Goal: Task Accomplishment & Management: Complete application form

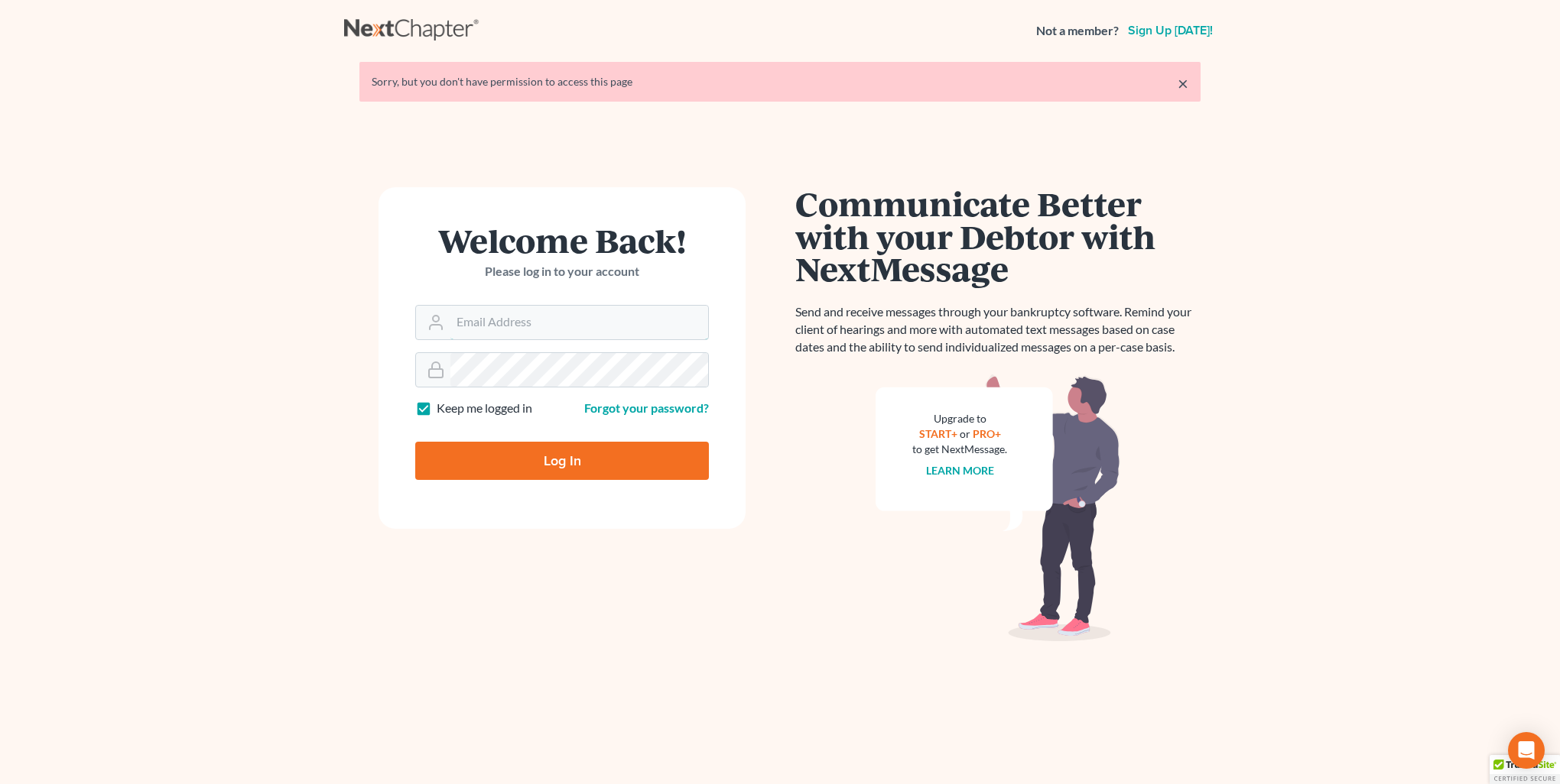
type input "[PERSON_NAME][EMAIL_ADDRESS][DOMAIN_NAME]"
click at [522, 454] on input "Log In" at bounding box center [562, 461] width 294 height 39
type input "Thinking..."
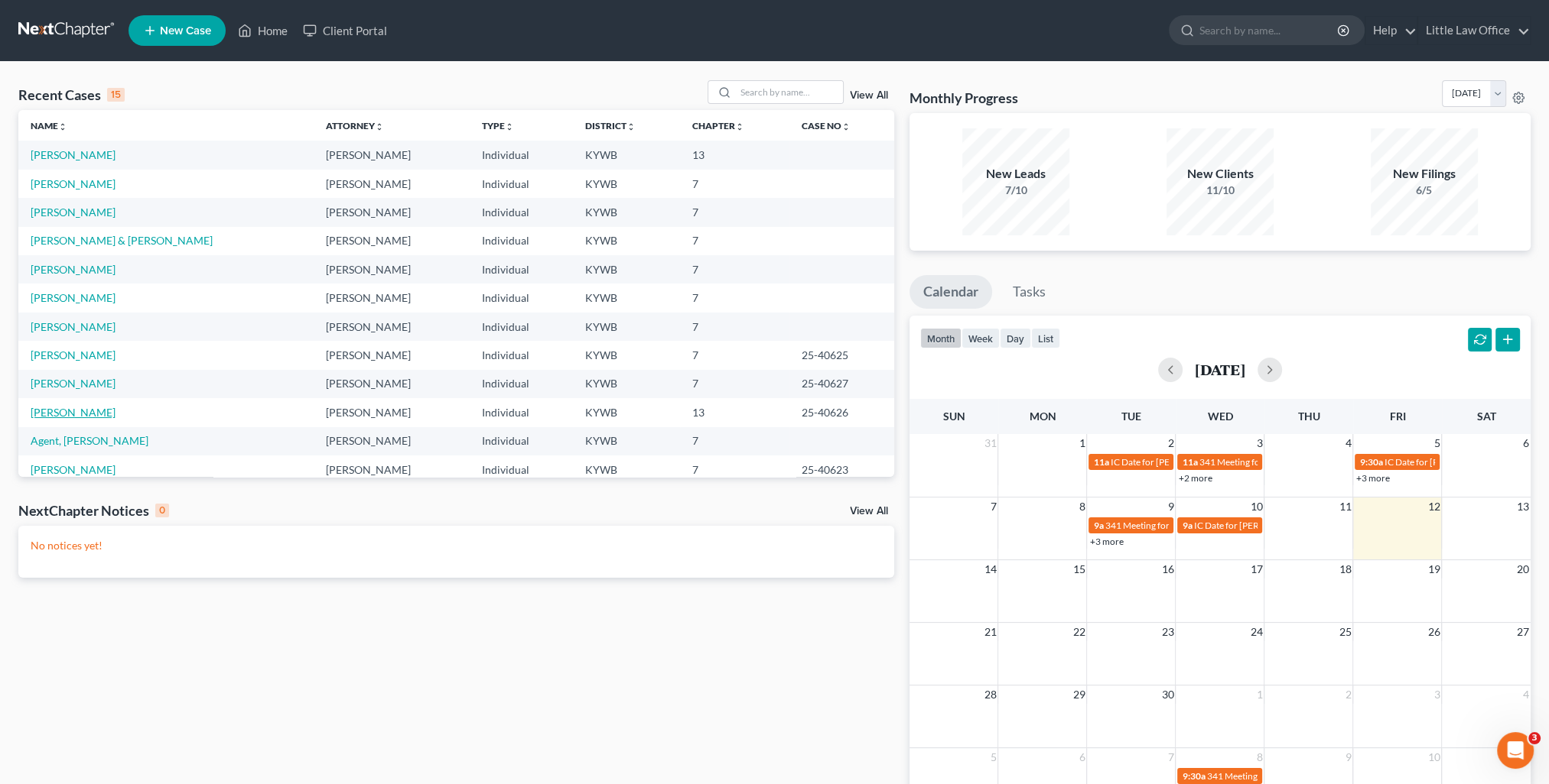
click at [52, 406] on link "[PERSON_NAME]" at bounding box center [73, 412] width 85 height 13
click at [53, 409] on link "Midgett, Christopher" at bounding box center [73, 412] width 85 height 13
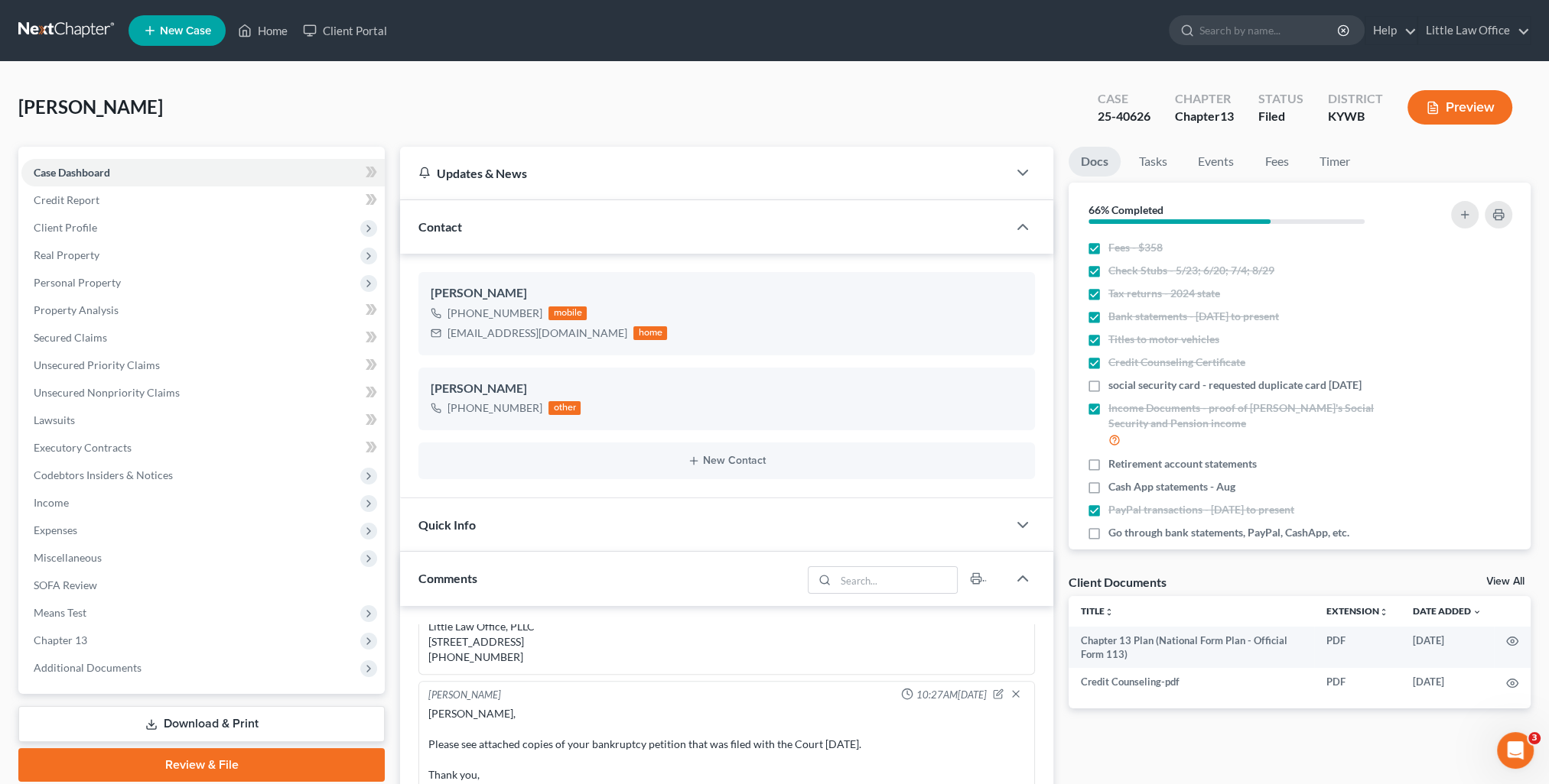
scroll to position [227, 0]
click at [539, 233] on div "Contact" at bounding box center [704, 227] width 608 height 53
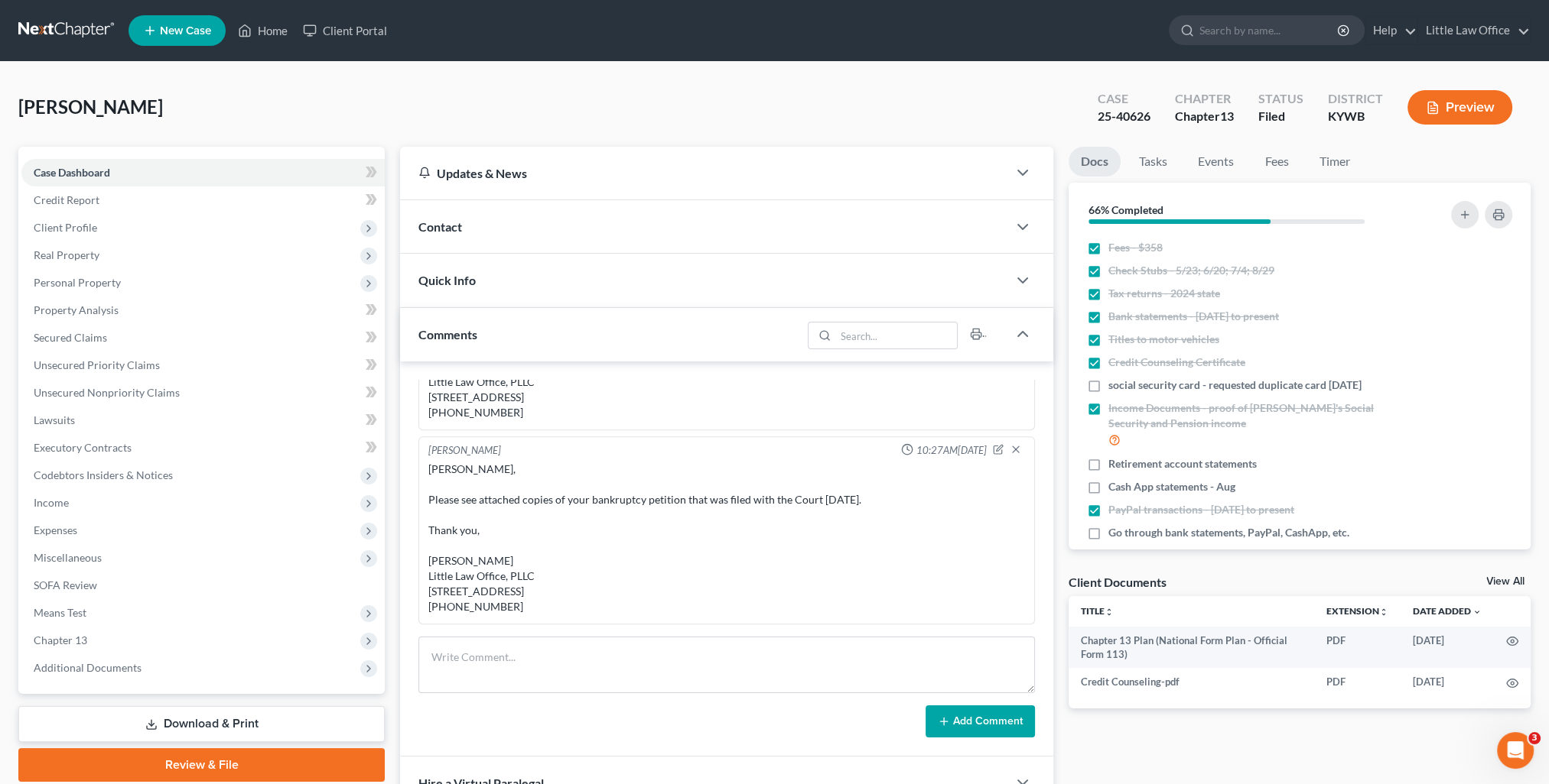
click at [541, 338] on div "Comments" at bounding box center [601, 334] width 402 height 53
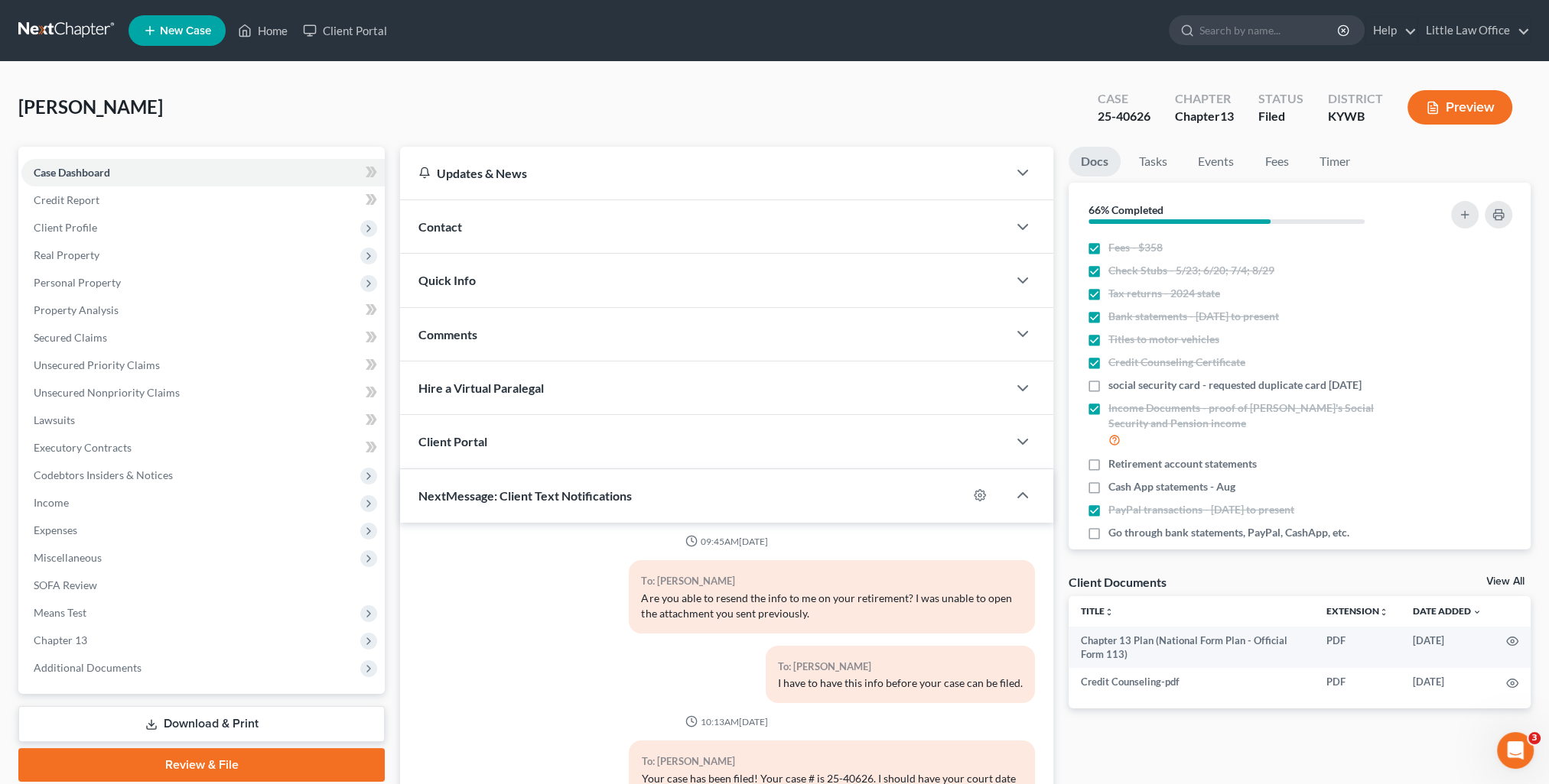
scroll to position [137, 0]
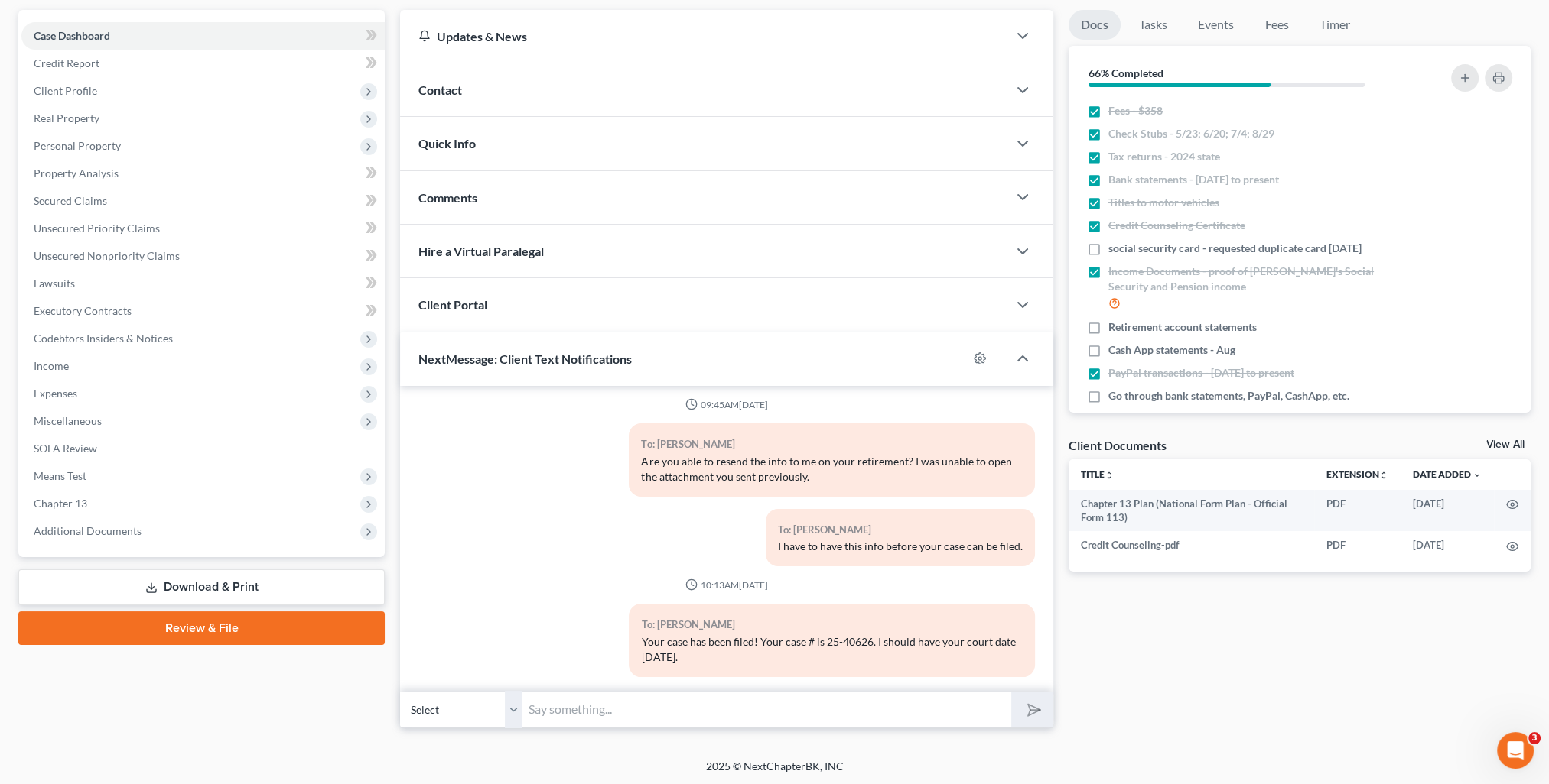
click at [627, 708] on input "text" at bounding box center [766, 710] width 489 height 38
type input "Have you received your social security card yet?"
click at [1028, 714] on polygon "submit" at bounding box center [1031, 710] width 18 height 18
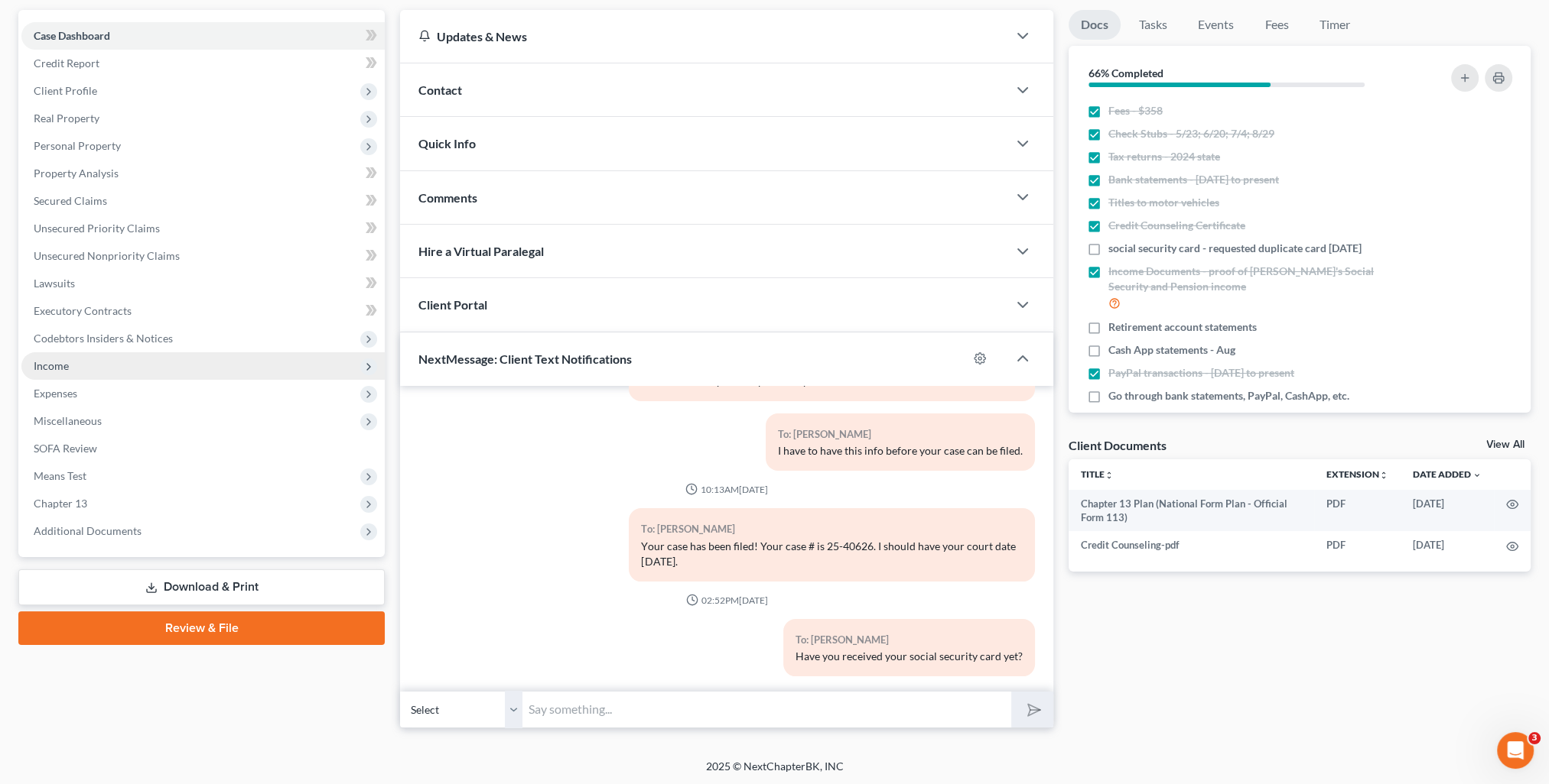
click at [80, 370] on span "Income" at bounding box center [203, 366] width 363 height 28
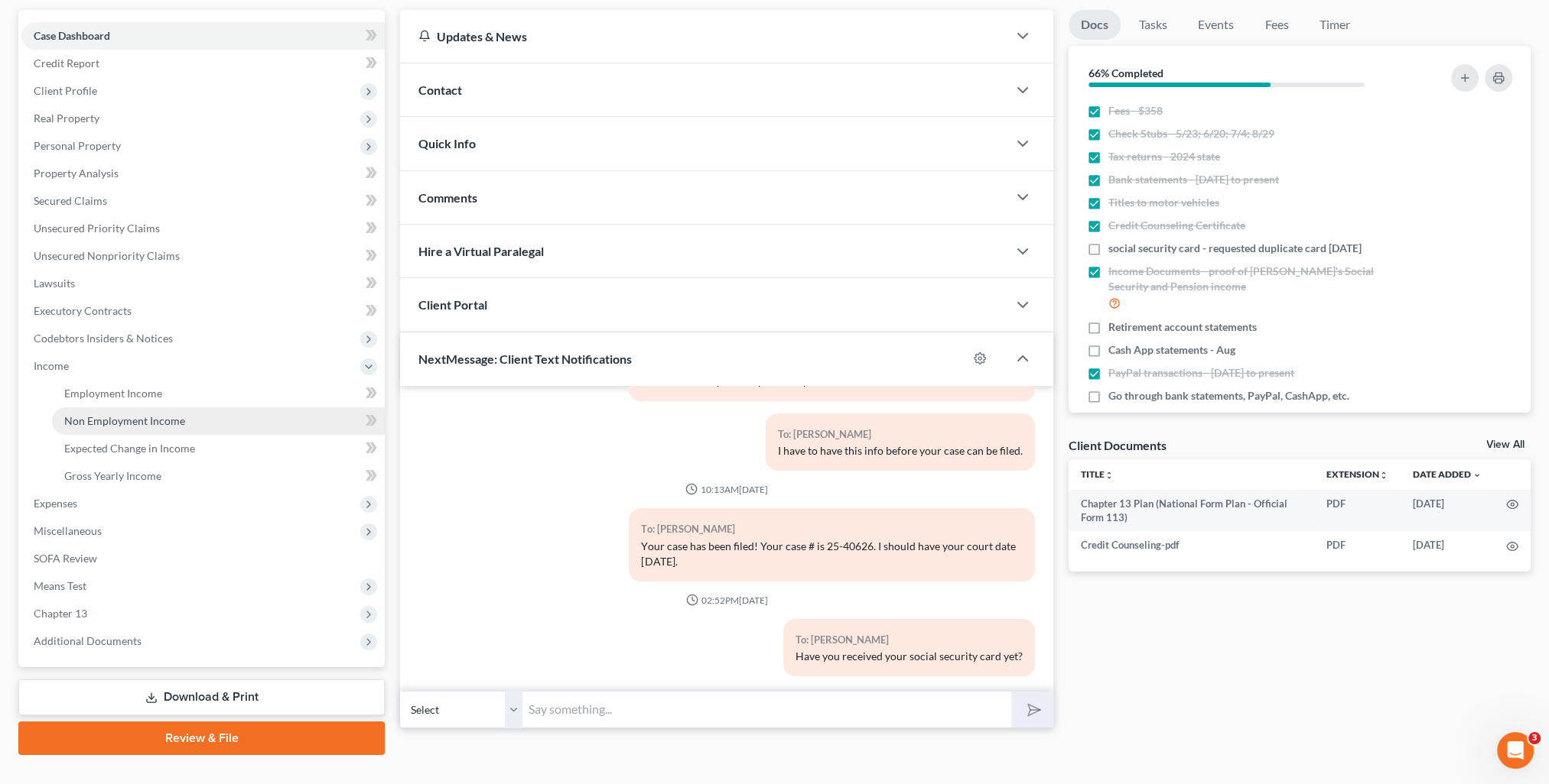
click at [121, 429] on link "Non Employment Income" at bounding box center [218, 421] width 333 height 28
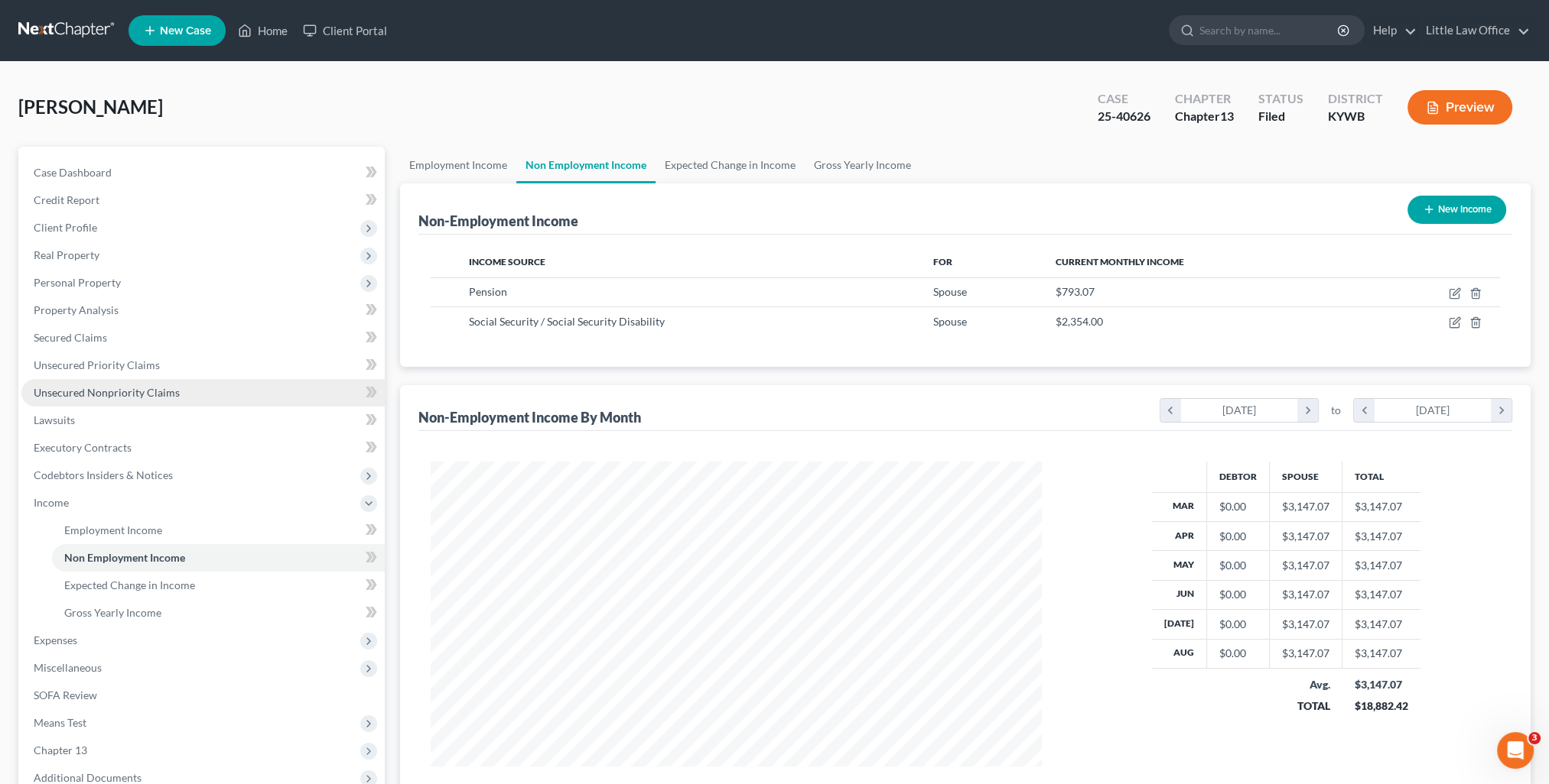
scroll to position [305, 642]
click at [272, 32] on link "Home" at bounding box center [263, 30] width 65 height 28
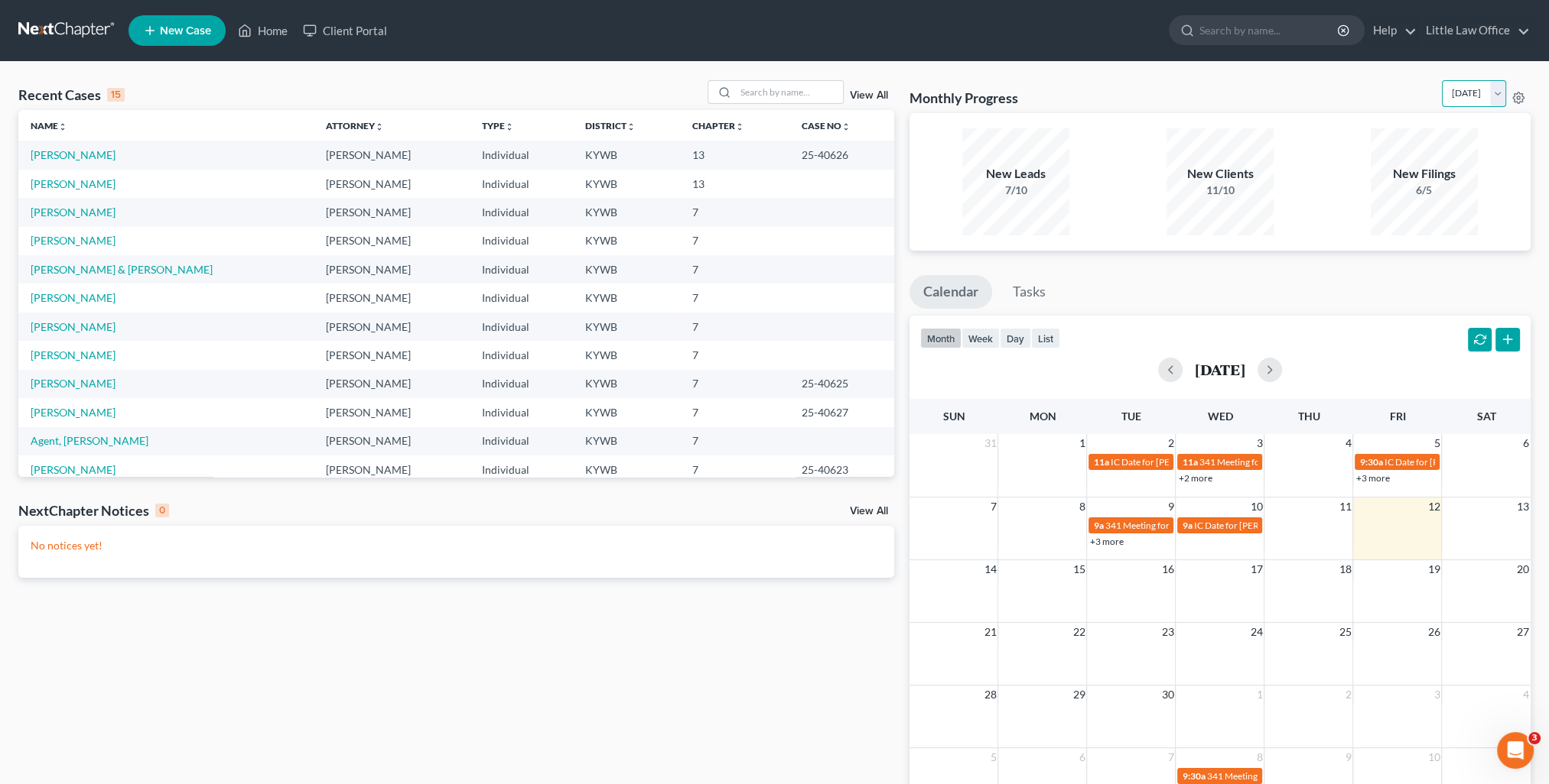
click at [1499, 93] on select "September 2025 August 2025 July 2025 June 2025 May 2025 April 2025 March 2025 F…" at bounding box center [1474, 94] width 65 height 27
click at [1441, 81] on select "September 2025 August 2025 July 2025 June 2025 May 2025 April 2025 March 2025 F…" at bounding box center [1474, 94] width 65 height 27
click at [1493, 97] on select "September 2025 August 2025 July 2025 June 2025 May 2025 April 2025 March 2025 F…" at bounding box center [1474, 94] width 65 height 27
click at [1441, 81] on select "September 2025 August 2025 July 2025 June 2025 May 2025 April 2025 March 2025 F…" at bounding box center [1474, 94] width 65 height 27
click at [1495, 98] on select "September 2025 August 2025 July 2025 June 2025 May 2025 April 2025 March 2025 F…" at bounding box center [1474, 94] width 65 height 27
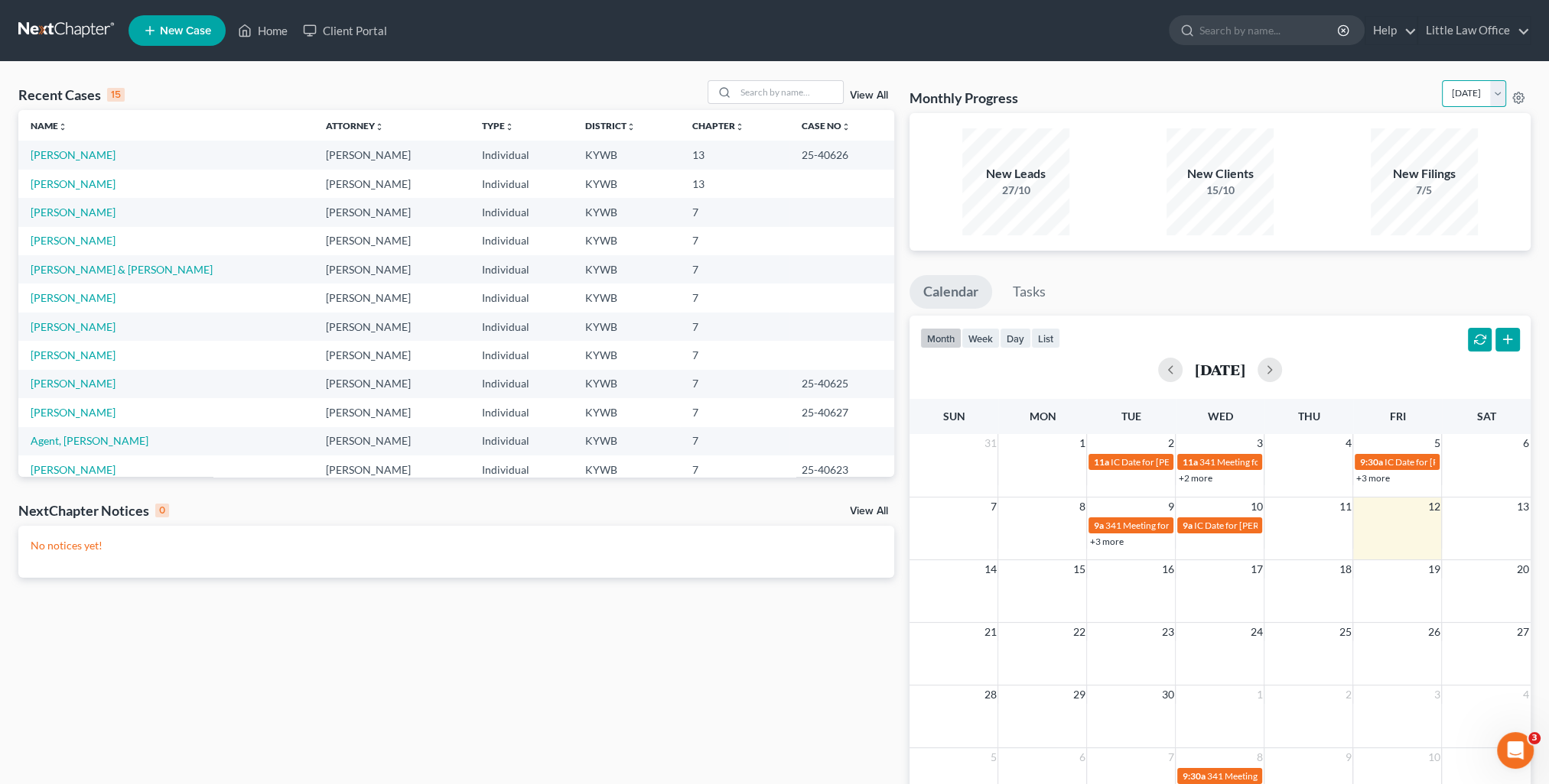
click at [1441, 81] on select "September 2025 August 2025 July 2025 June 2025 May 2025 April 2025 March 2025 F…" at bounding box center [1474, 94] width 65 height 27
click at [1490, 97] on select "September 2025 August 2025 July 2025 June 2025 May 2025 April 2025 March 2025 F…" at bounding box center [1474, 94] width 65 height 27
select select "0"
click at [1441, 81] on select "September 2025 August 2025 July 2025 June 2025 May 2025 April 2025 March 2025 F…" at bounding box center [1474, 94] width 65 height 27
click at [1487, 91] on select "September 2025 August 2025 July 2025 June 2025 May 2025 April 2025 March 2025 F…" at bounding box center [1474, 94] width 65 height 27
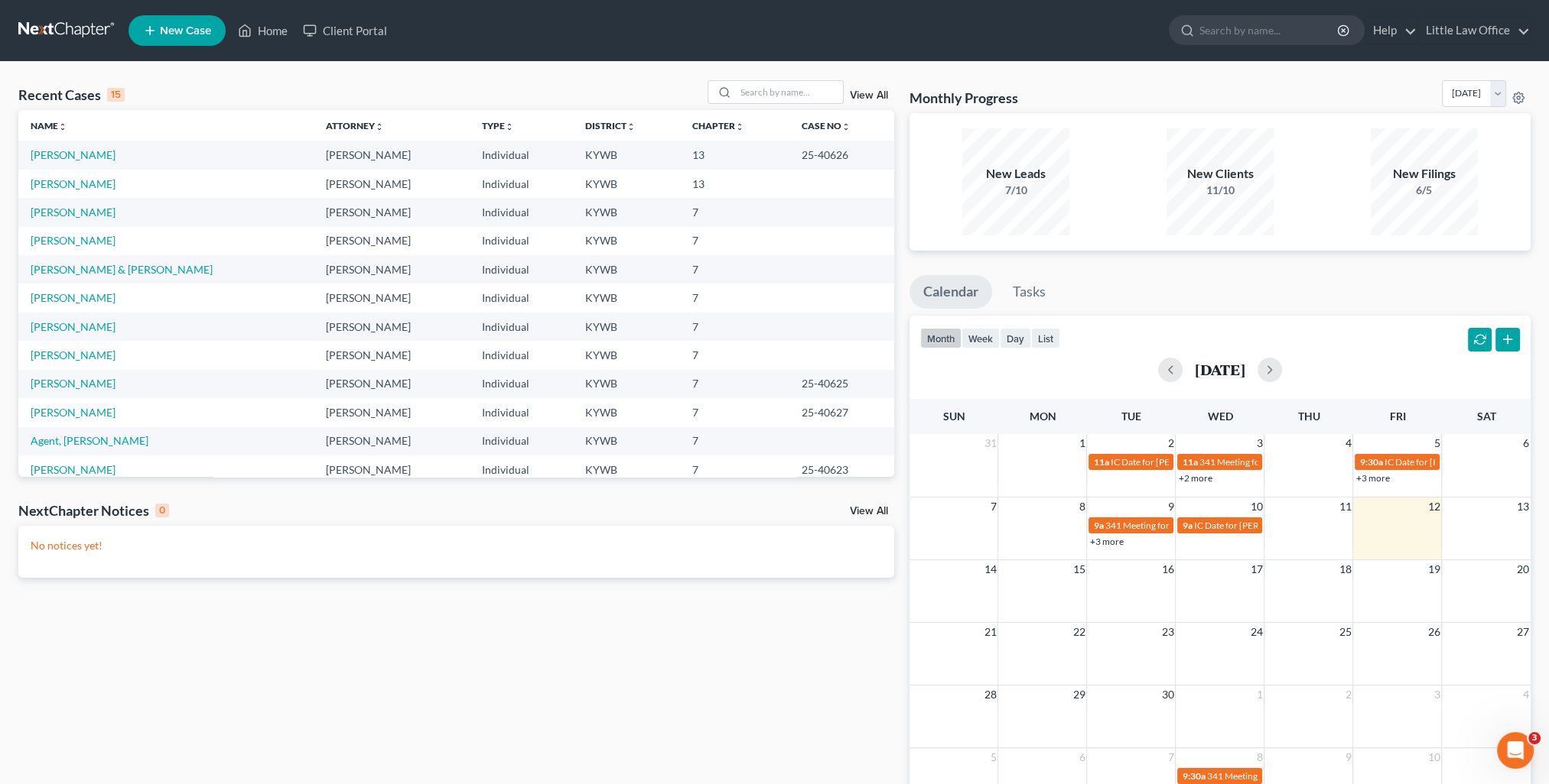
click at [1357, 101] on div "Monthly Progress Bankruptcy Bankruptcy September 2025 August 2025 July 2025 Jun…" at bounding box center [1220, 97] width 621 height 33
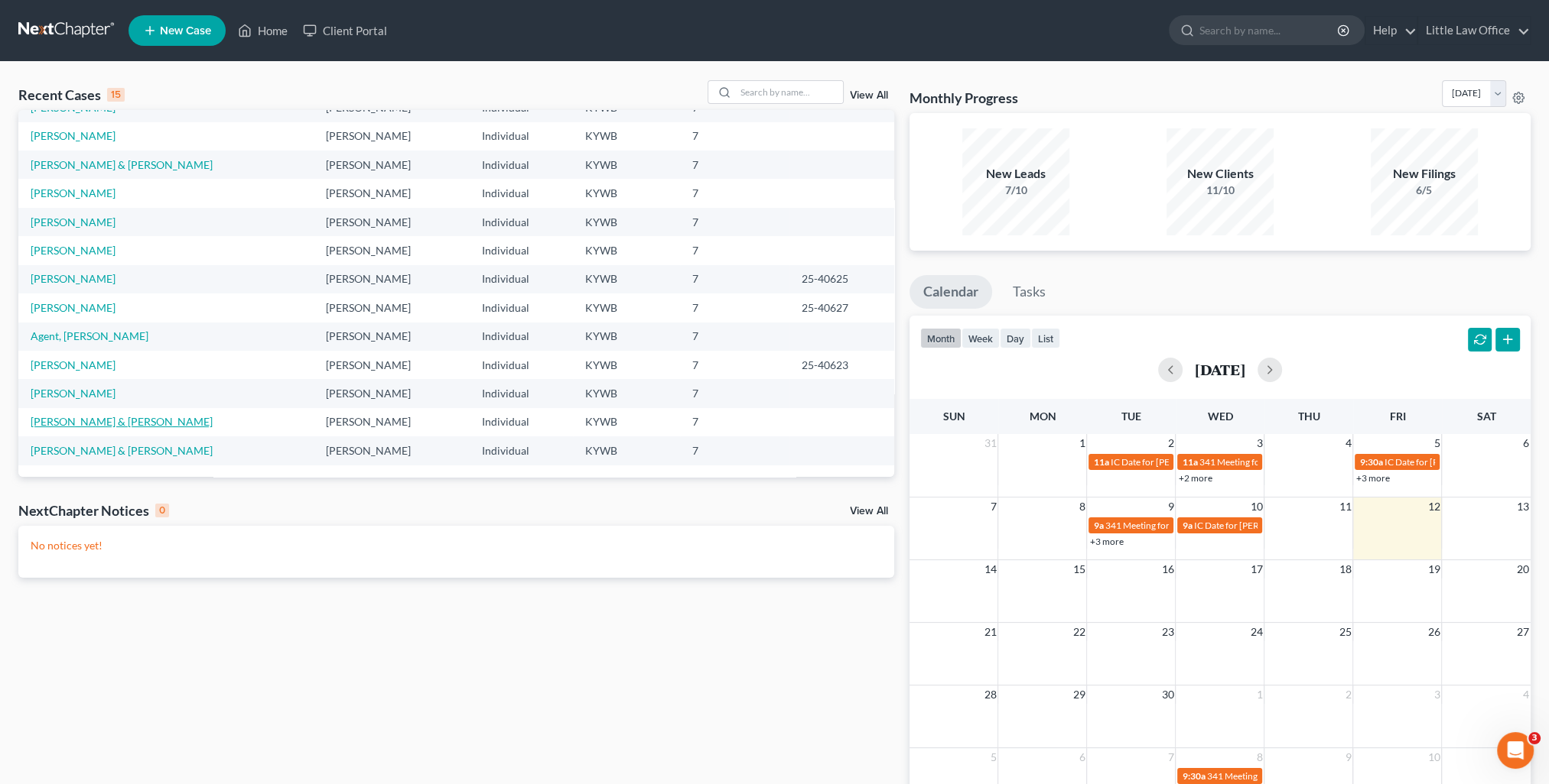
click at [140, 418] on link "Hoeft, Harrison & Jennifer" at bounding box center [121, 421] width 182 height 13
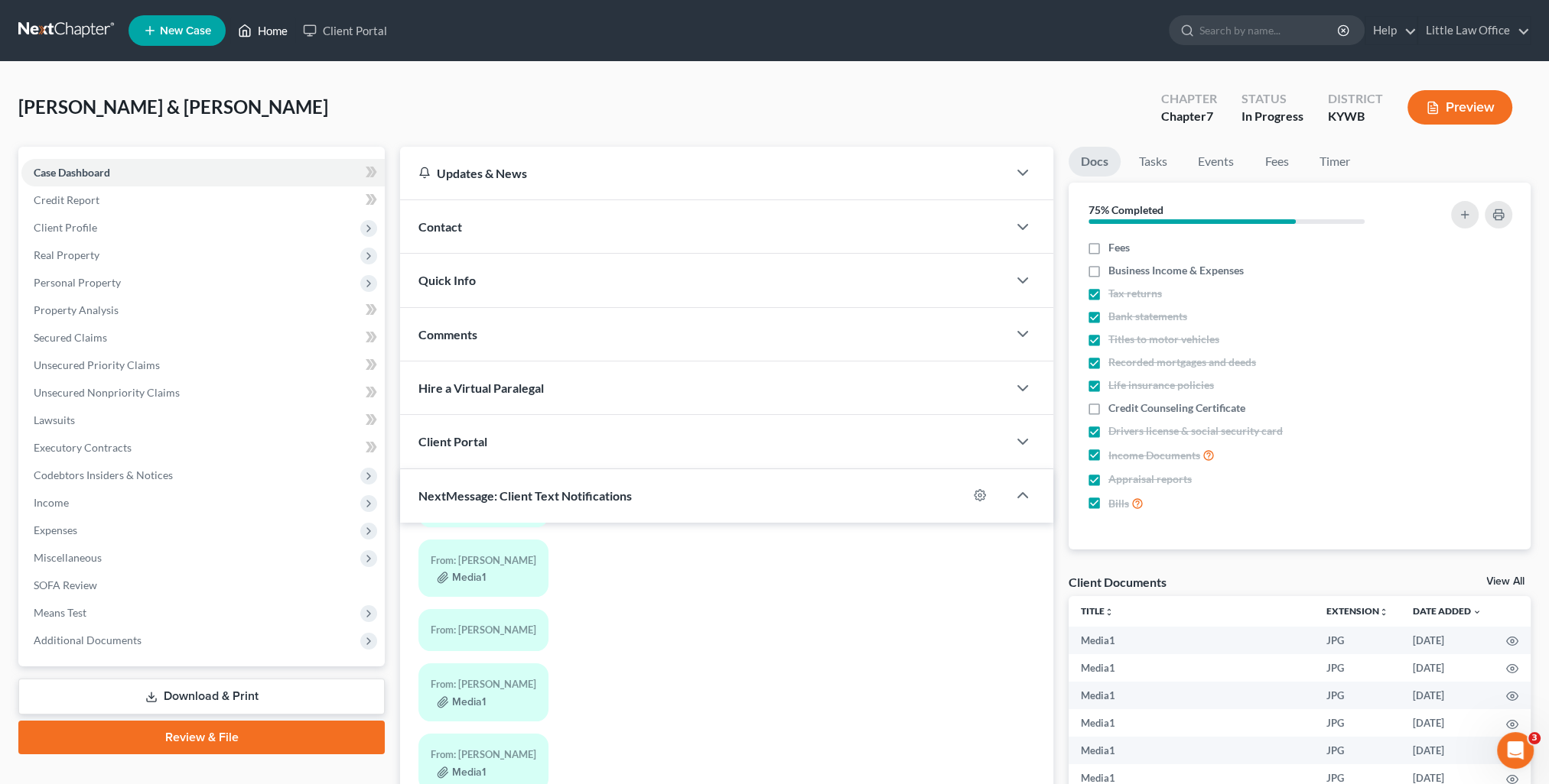
click at [271, 35] on link "Home" at bounding box center [263, 30] width 65 height 28
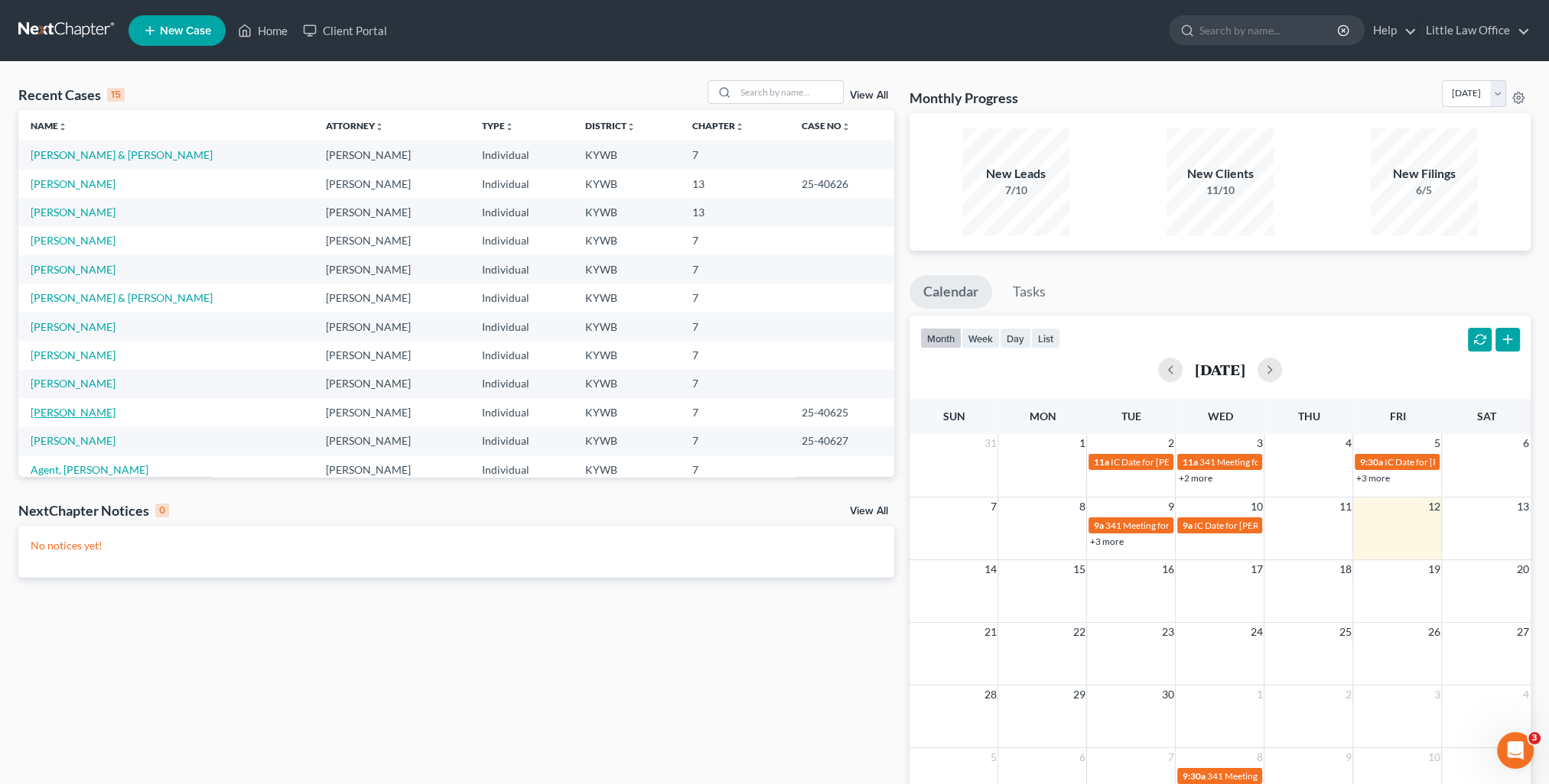
click at [65, 414] on link "Braden, Rodney" at bounding box center [73, 412] width 85 height 13
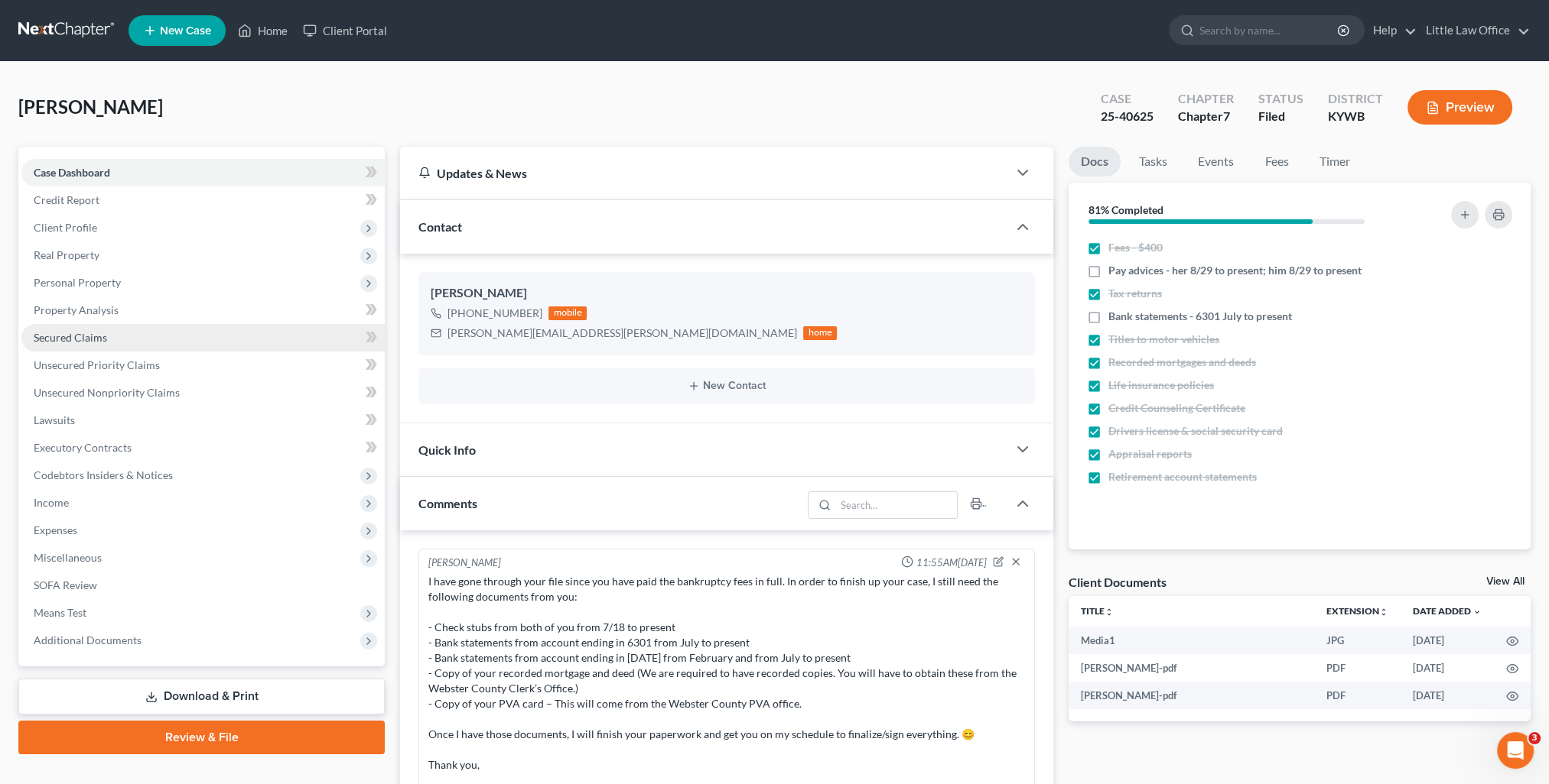
scroll to position [1086, 0]
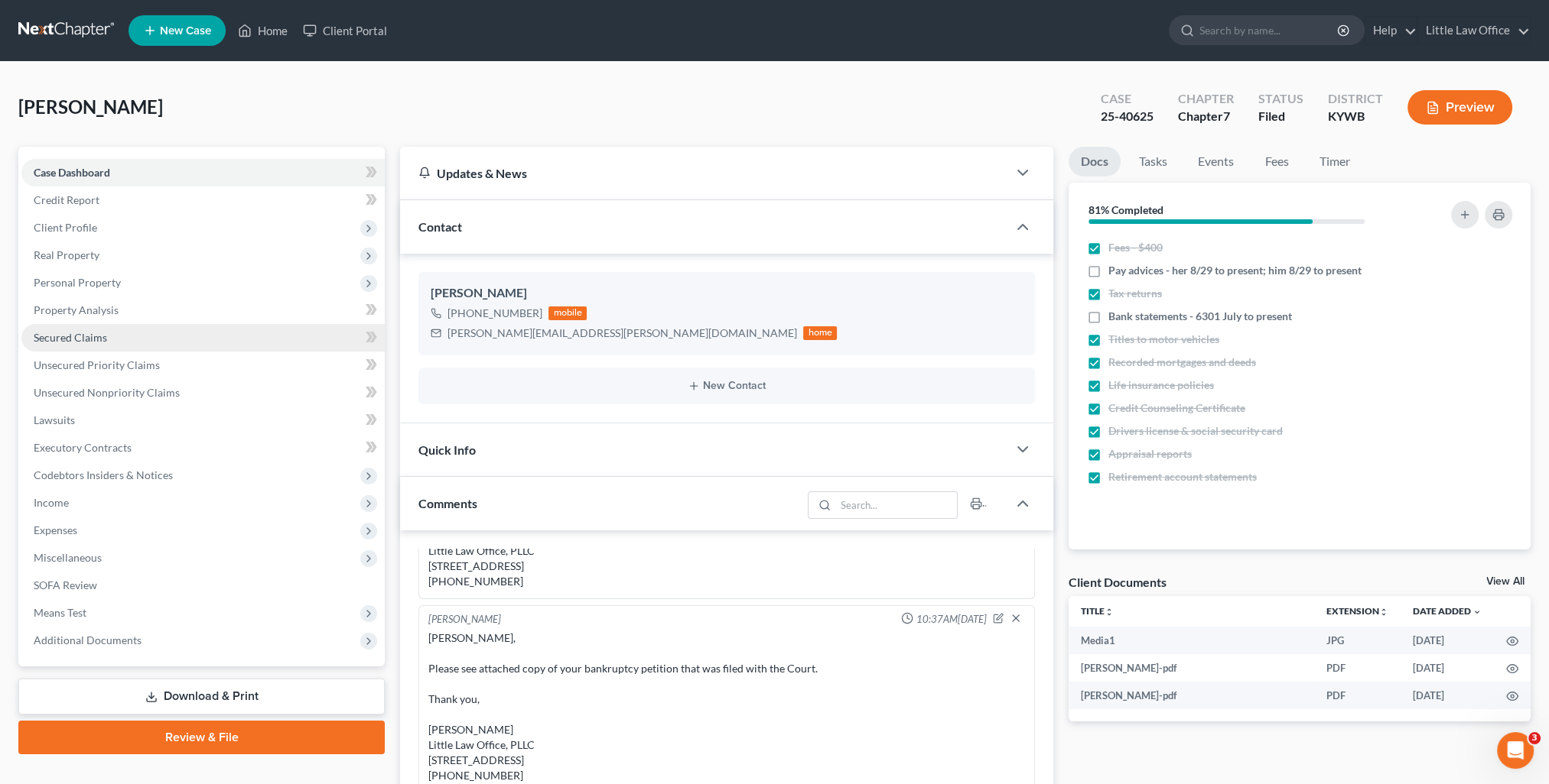
click at [83, 336] on span "Secured Claims" at bounding box center [71, 337] width 74 height 13
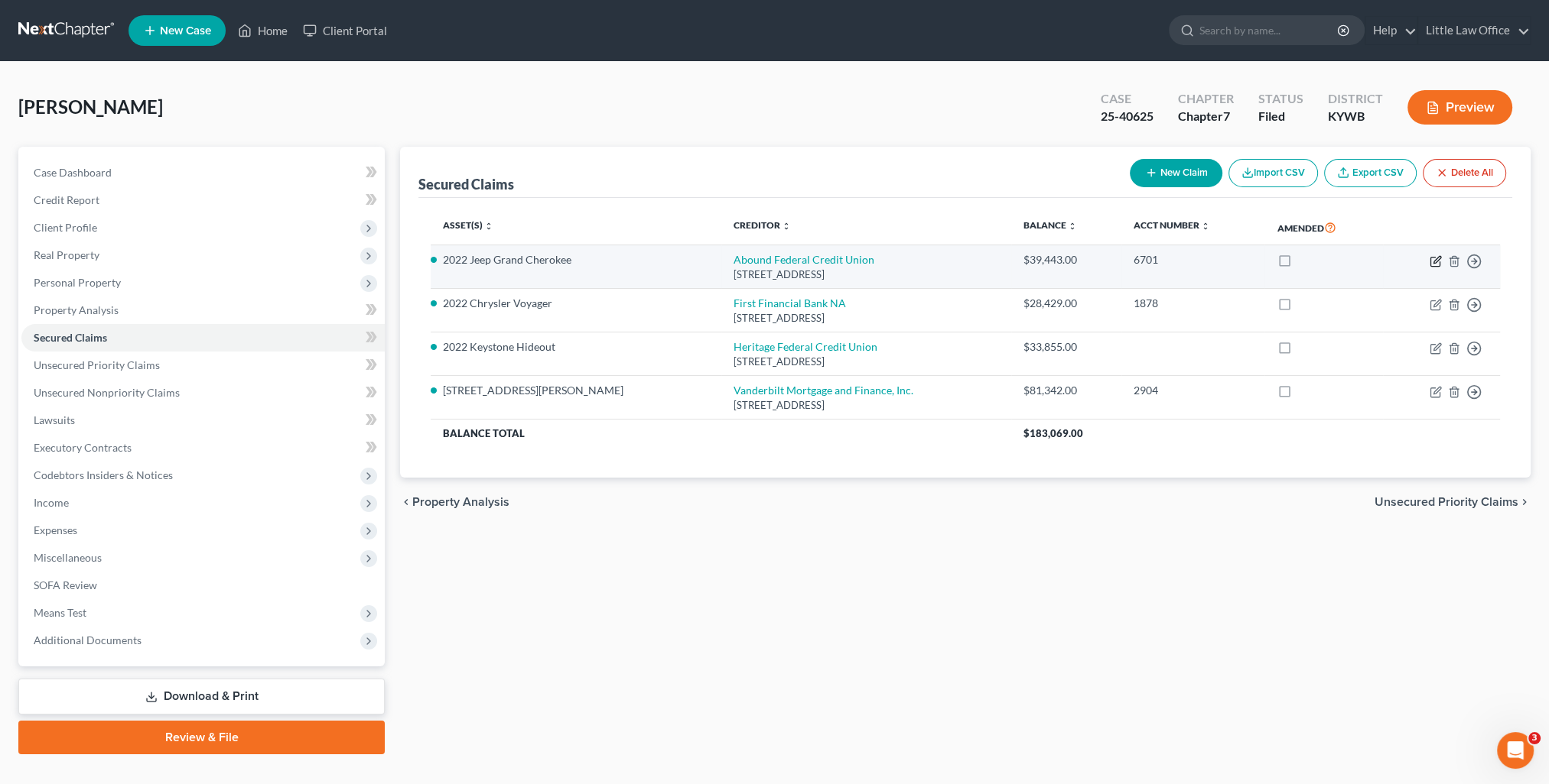
click at [1441, 263] on icon "button" at bounding box center [1436, 262] width 13 height 13
select select "18"
select select "2"
select select "0"
select select "3"
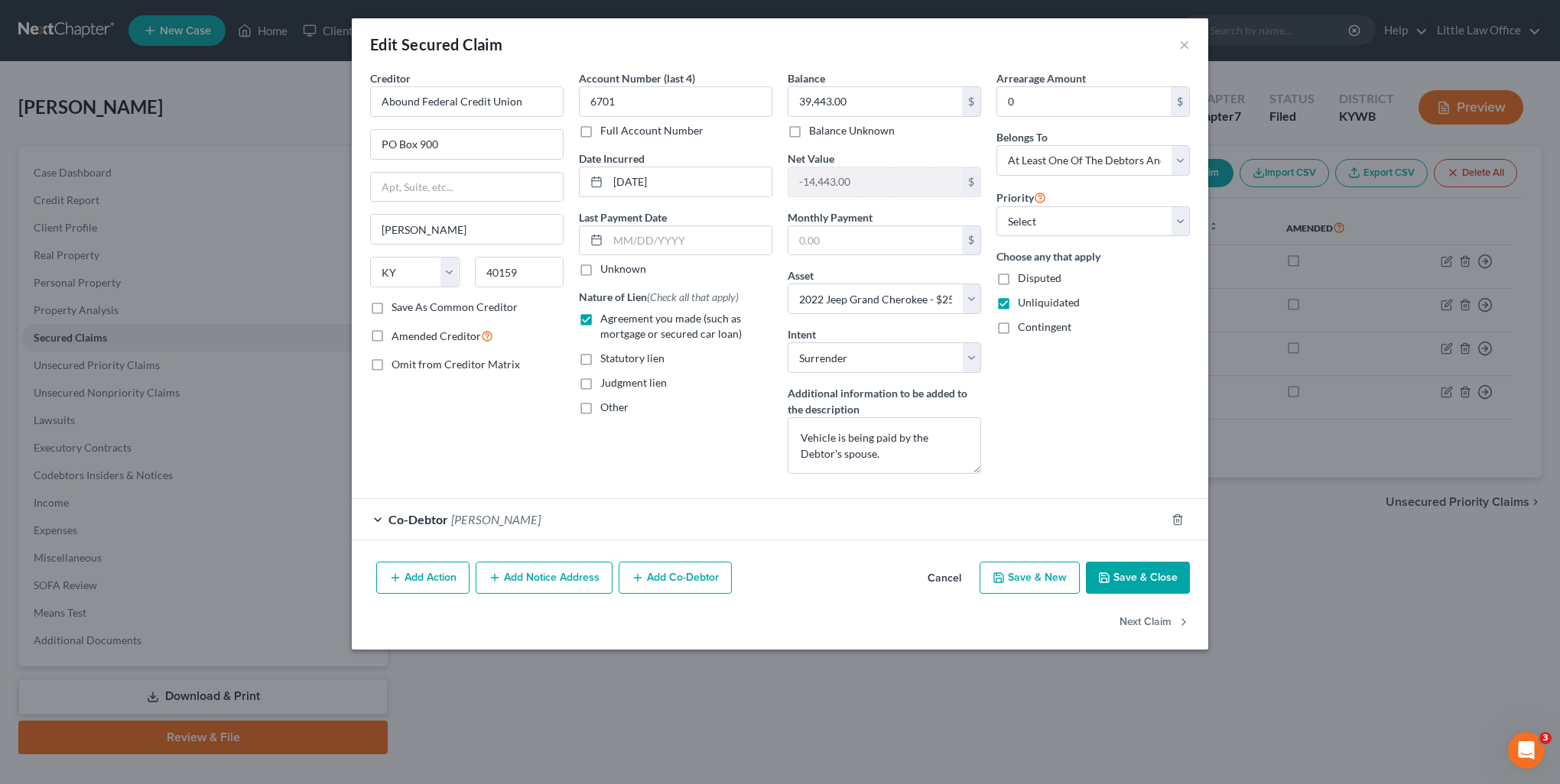
click at [1164, 575] on button "Save & Close" at bounding box center [1138, 578] width 104 height 32
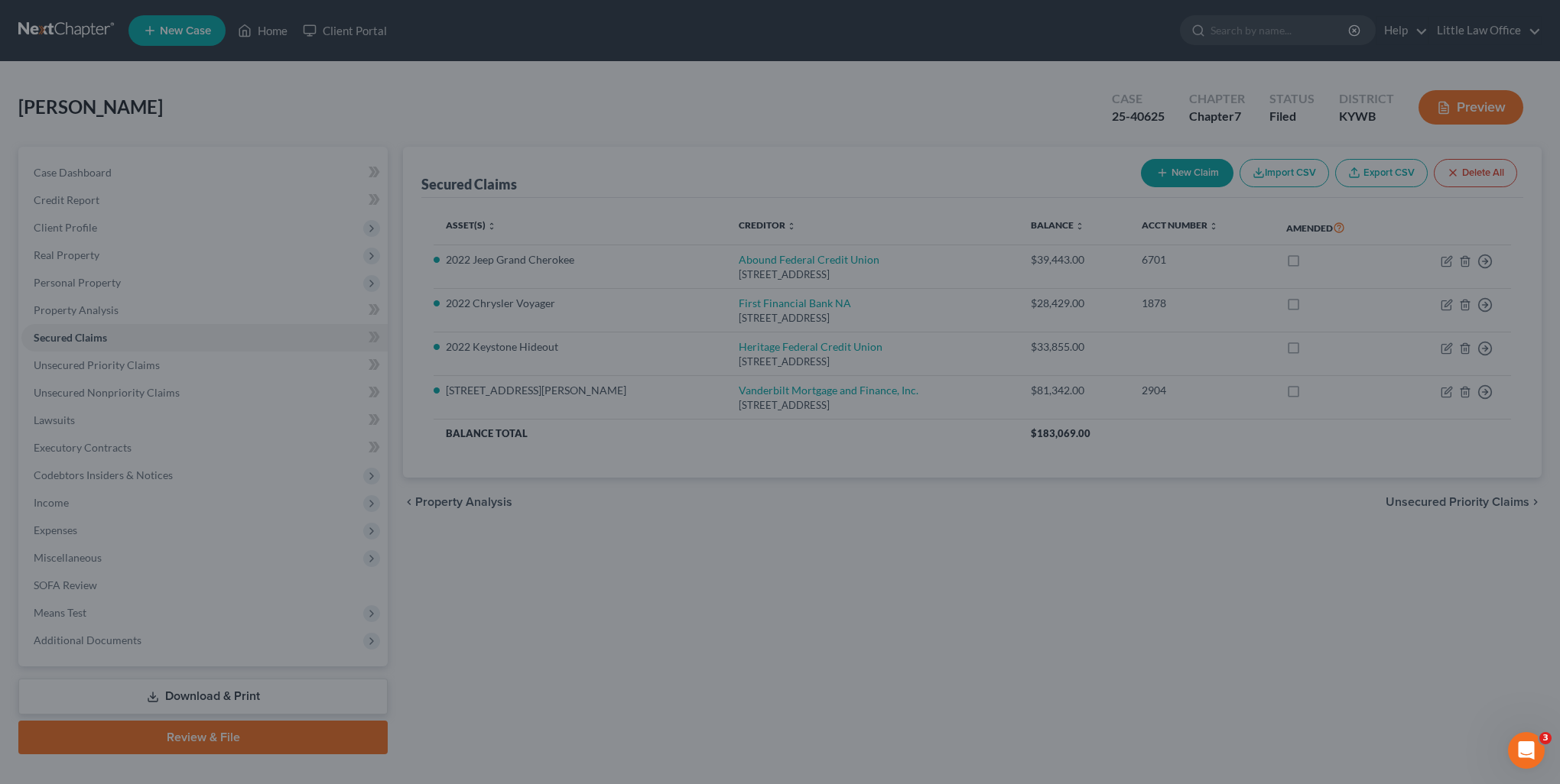
select select "2"
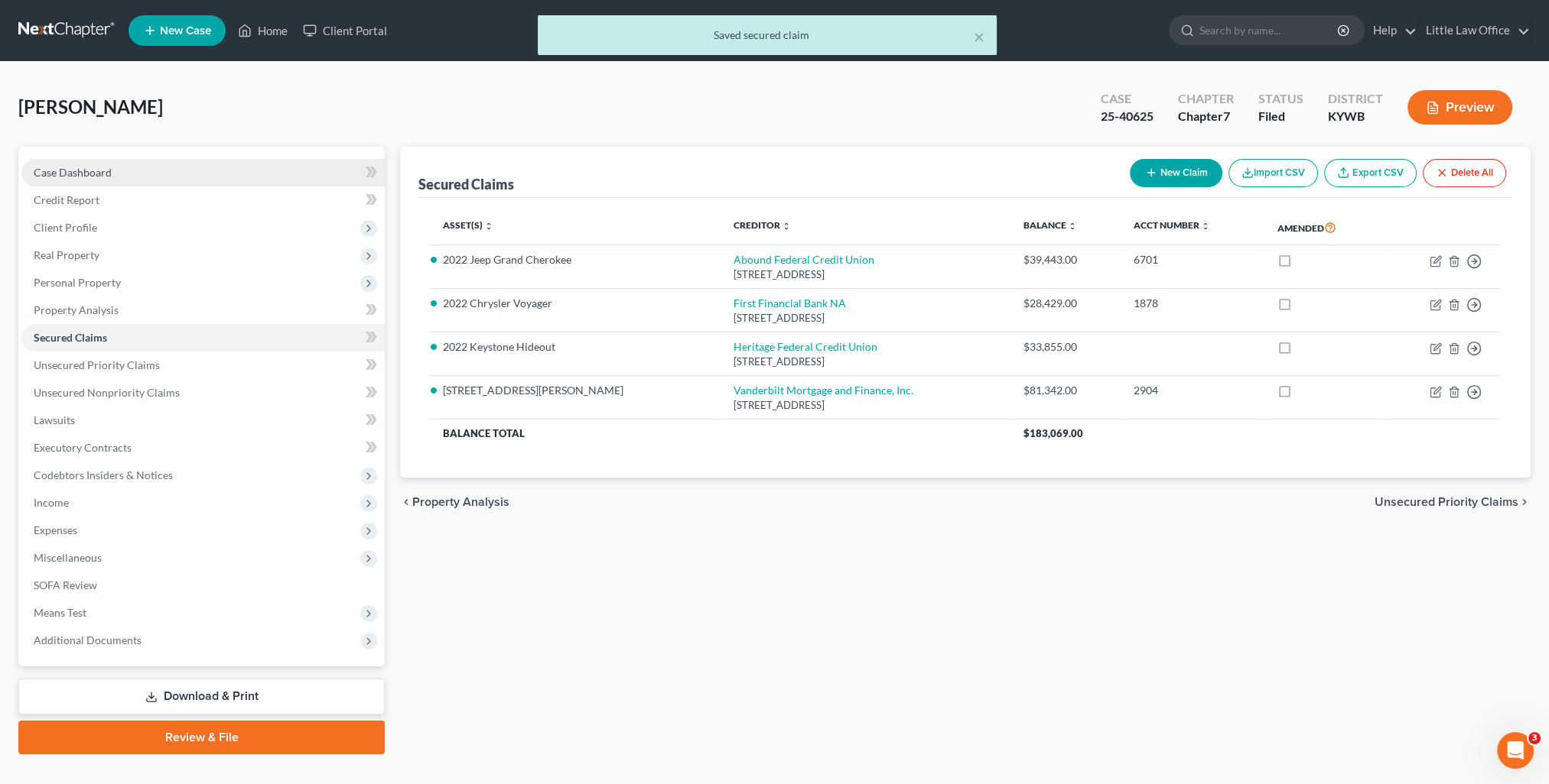
click at [67, 185] on link "Case Dashboard" at bounding box center [203, 172] width 363 height 28
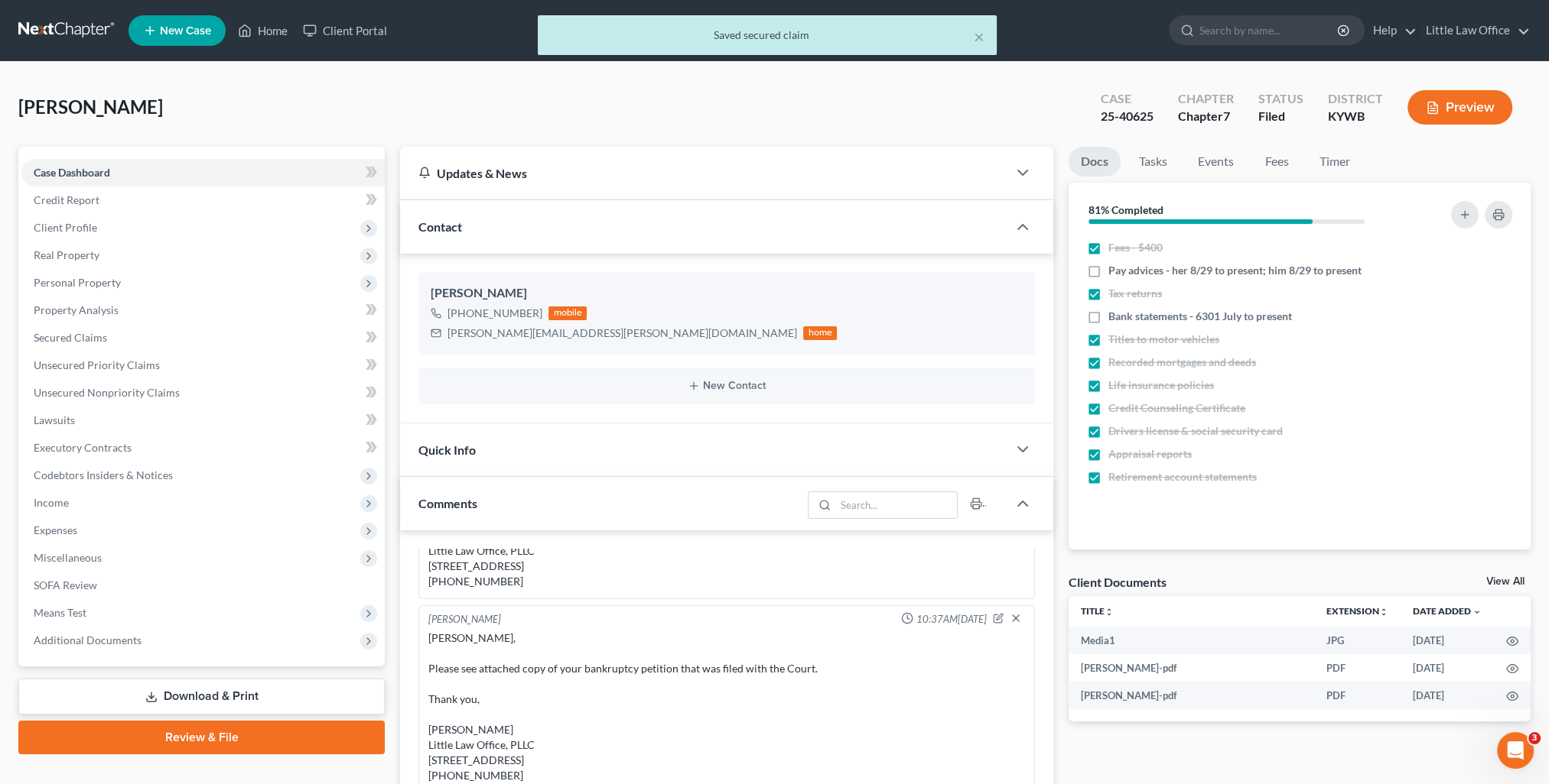
scroll to position [1469, 0]
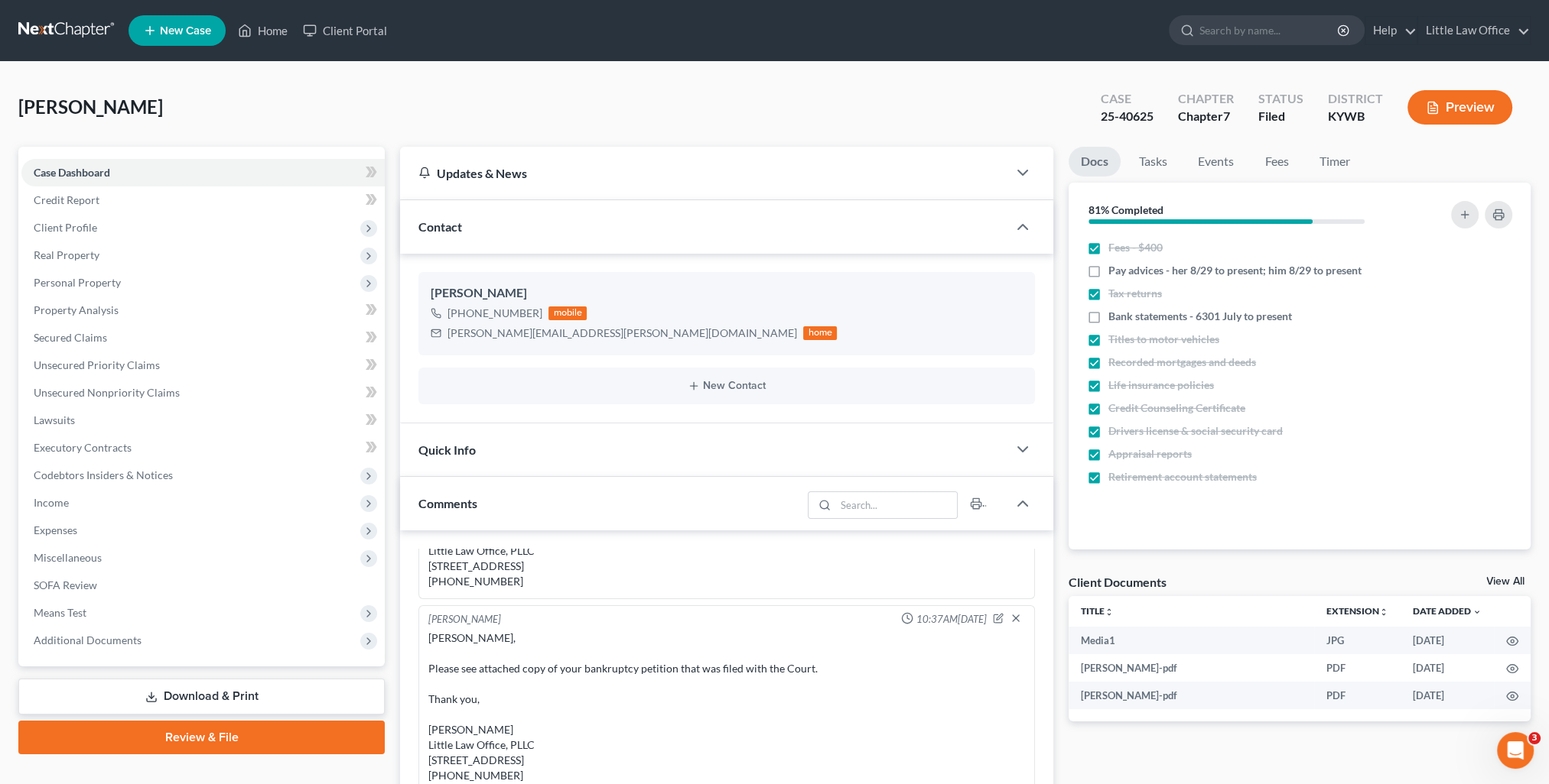
click at [472, 224] on div "Contact" at bounding box center [704, 227] width 608 height 53
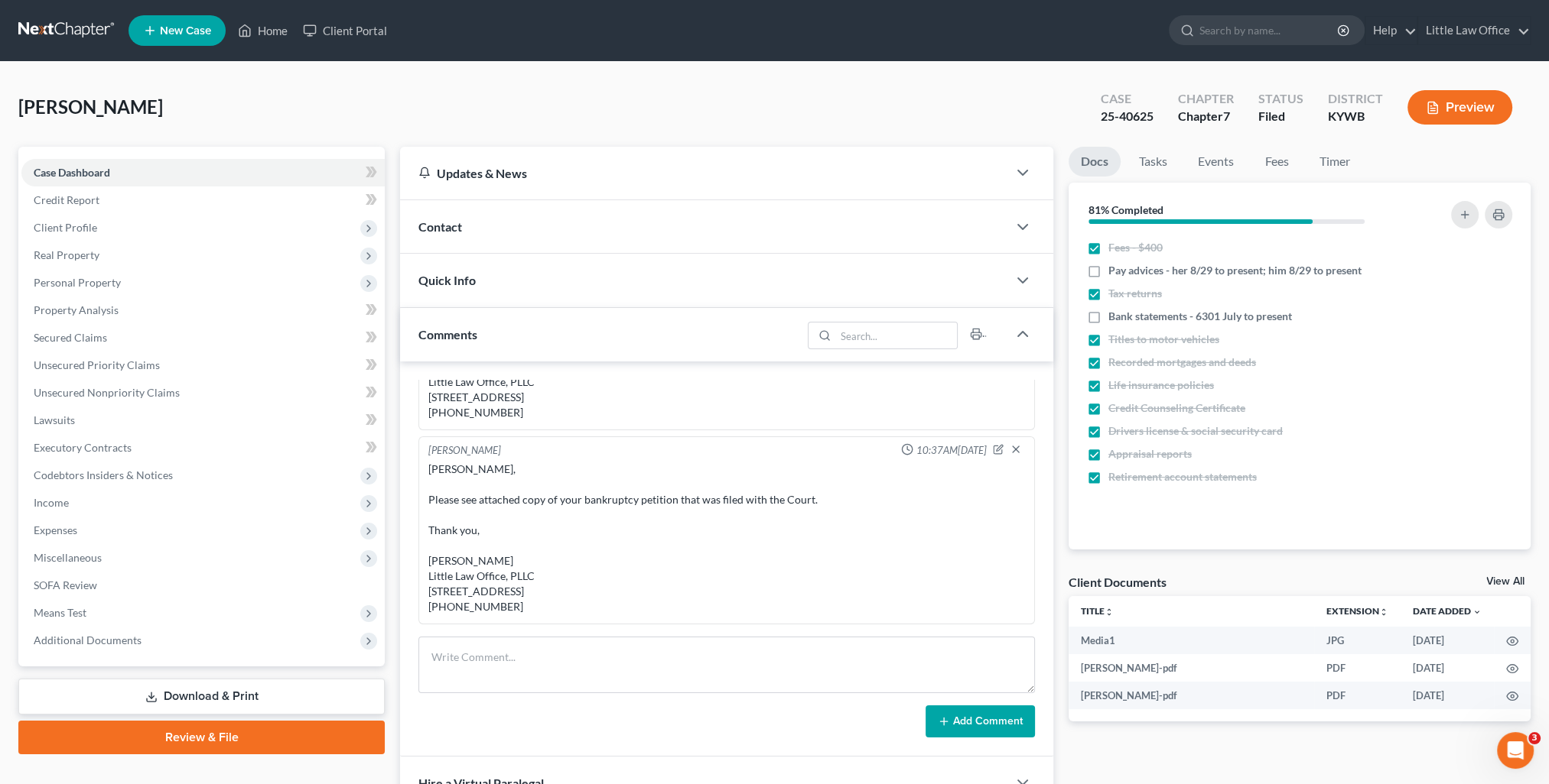
click at [480, 323] on div "Comments" at bounding box center [601, 334] width 402 height 53
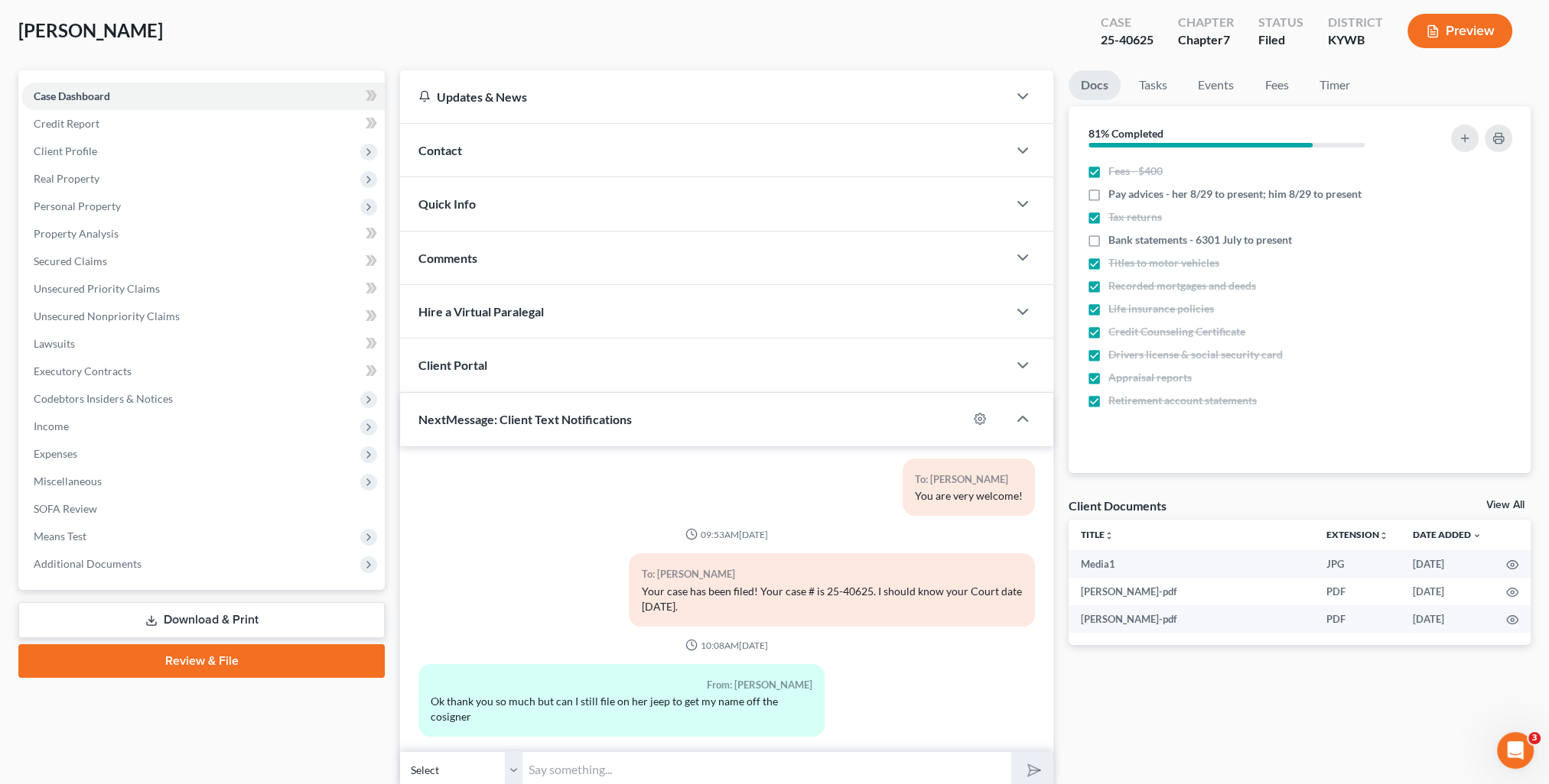
scroll to position [137, 0]
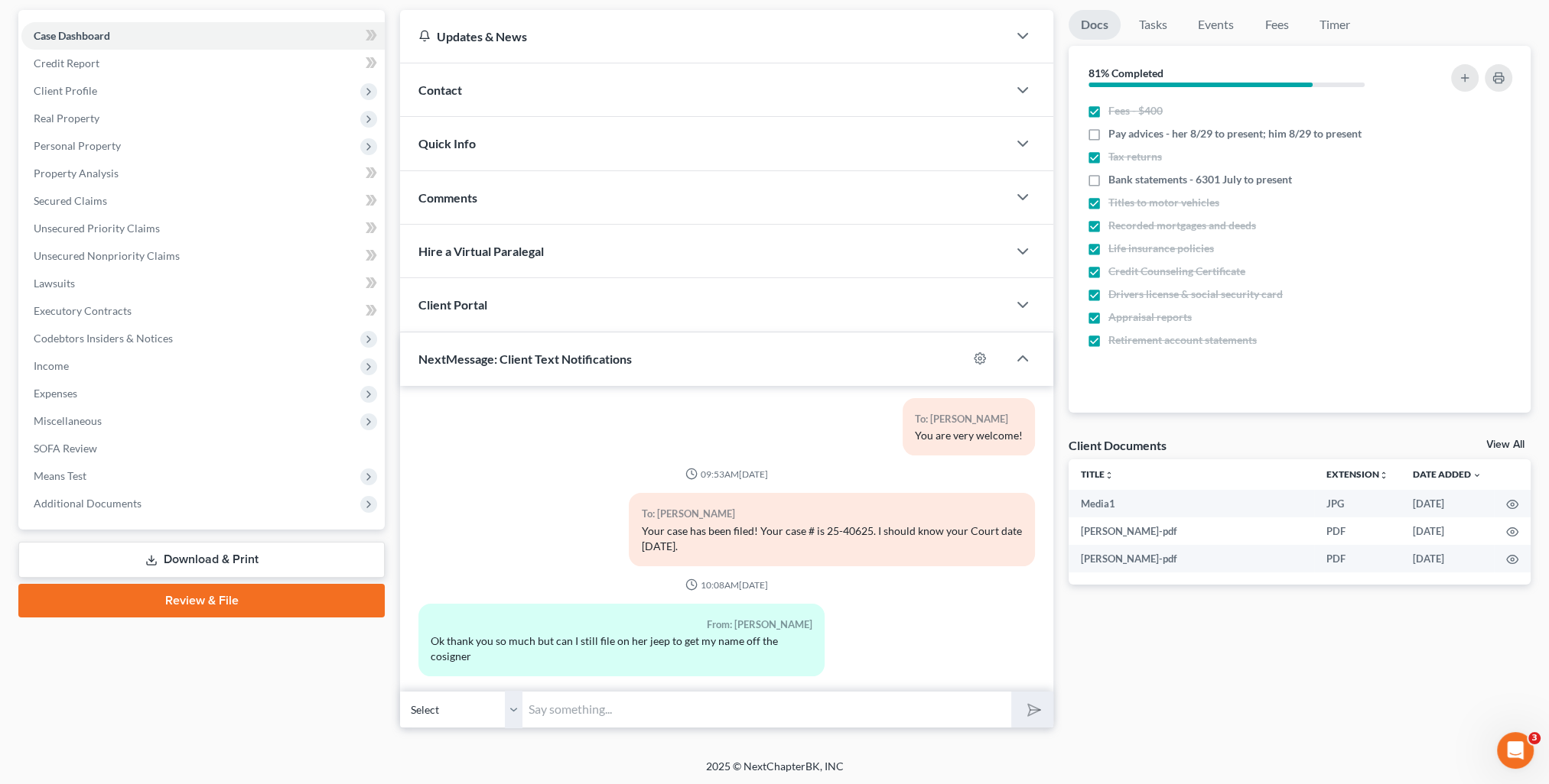
click at [719, 697] on input "text" at bounding box center [766, 710] width 489 height 38
type input "Yes sir!"
click at [1043, 717] on button "submit" at bounding box center [1032, 710] width 42 height 36
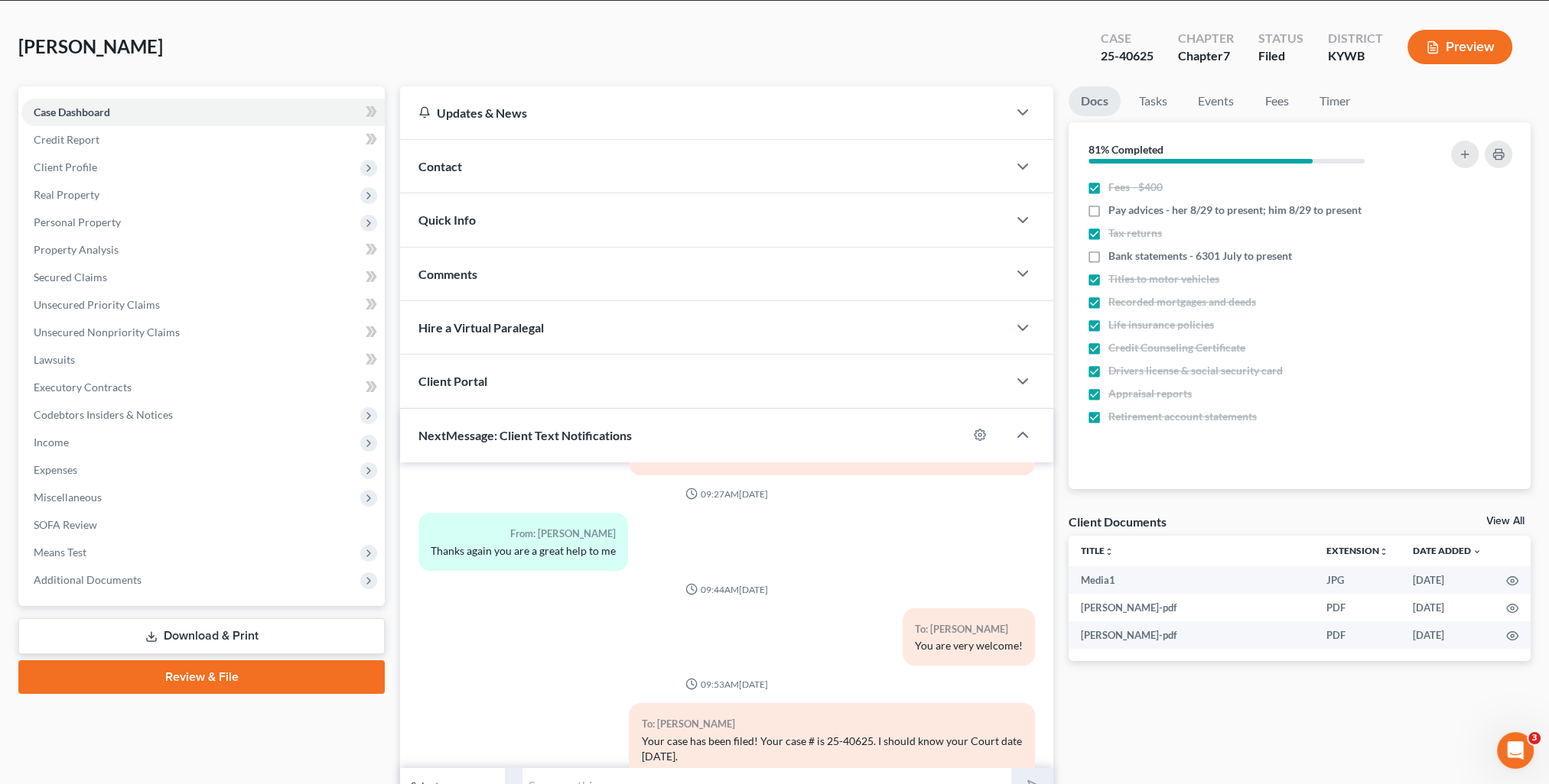
scroll to position [0, 0]
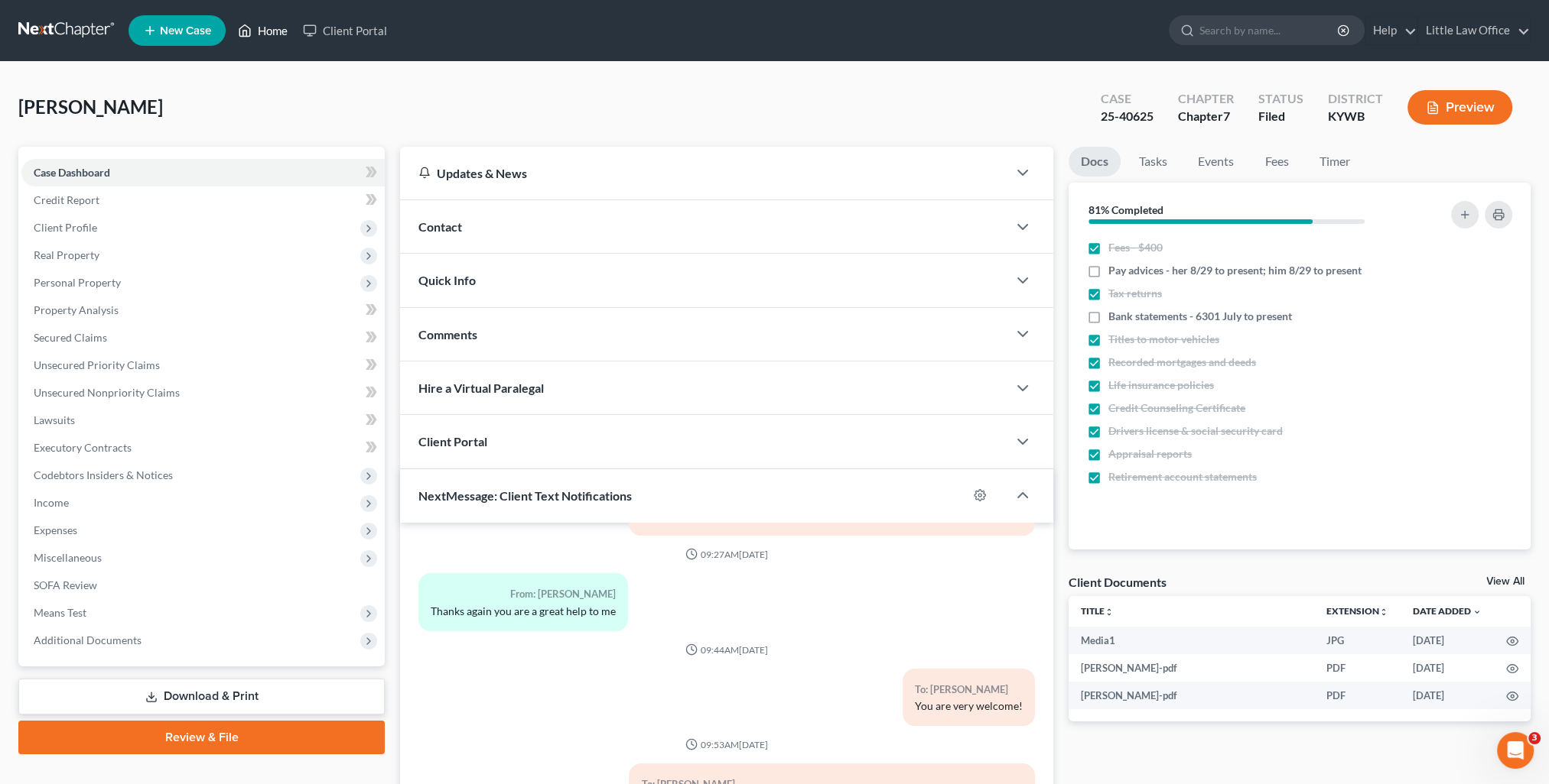
click at [290, 23] on link "Home" at bounding box center [263, 30] width 65 height 28
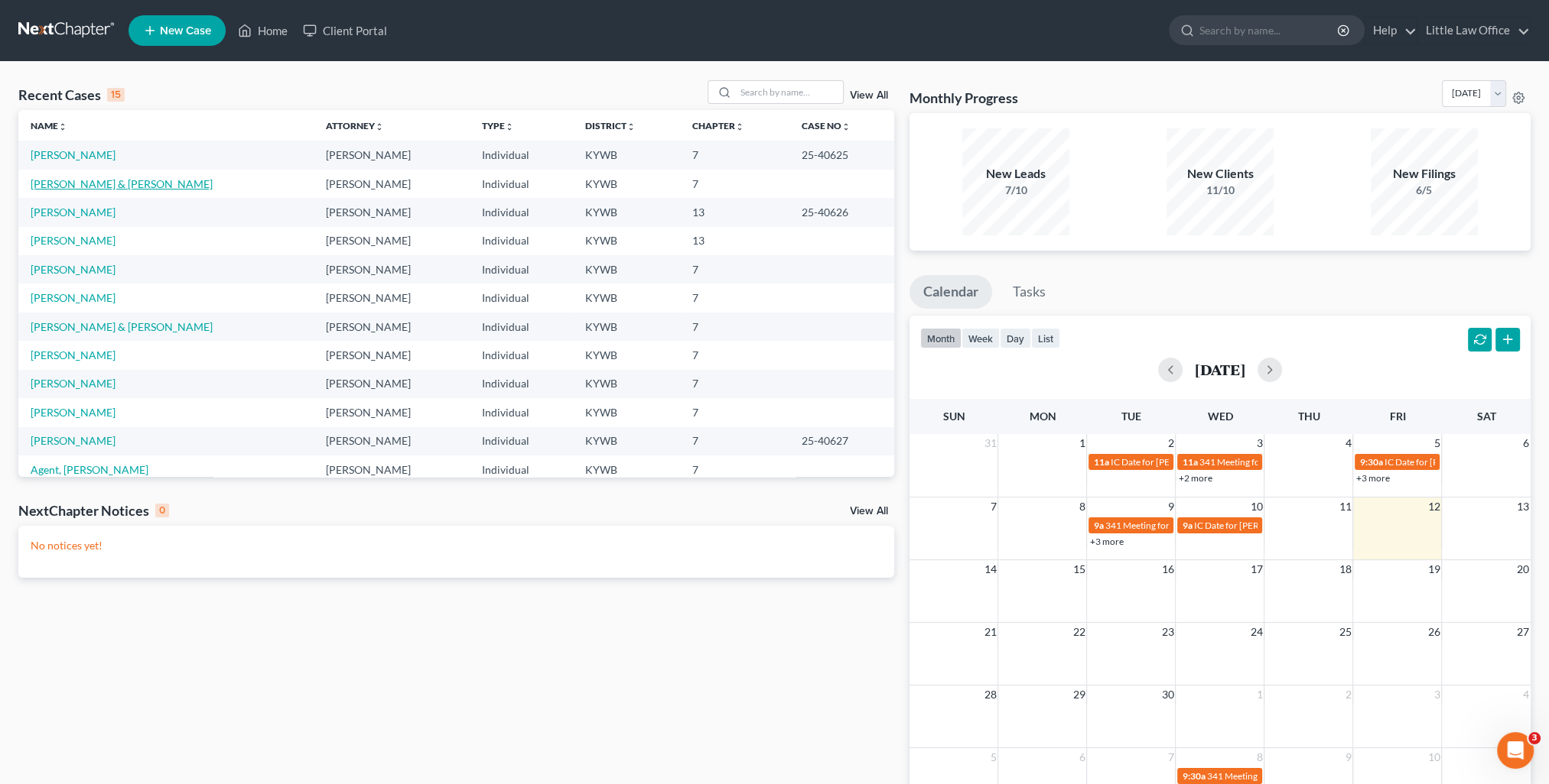
click at [94, 179] on link "Hoeft, Harrison & Jennifer" at bounding box center [121, 184] width 182 height 13
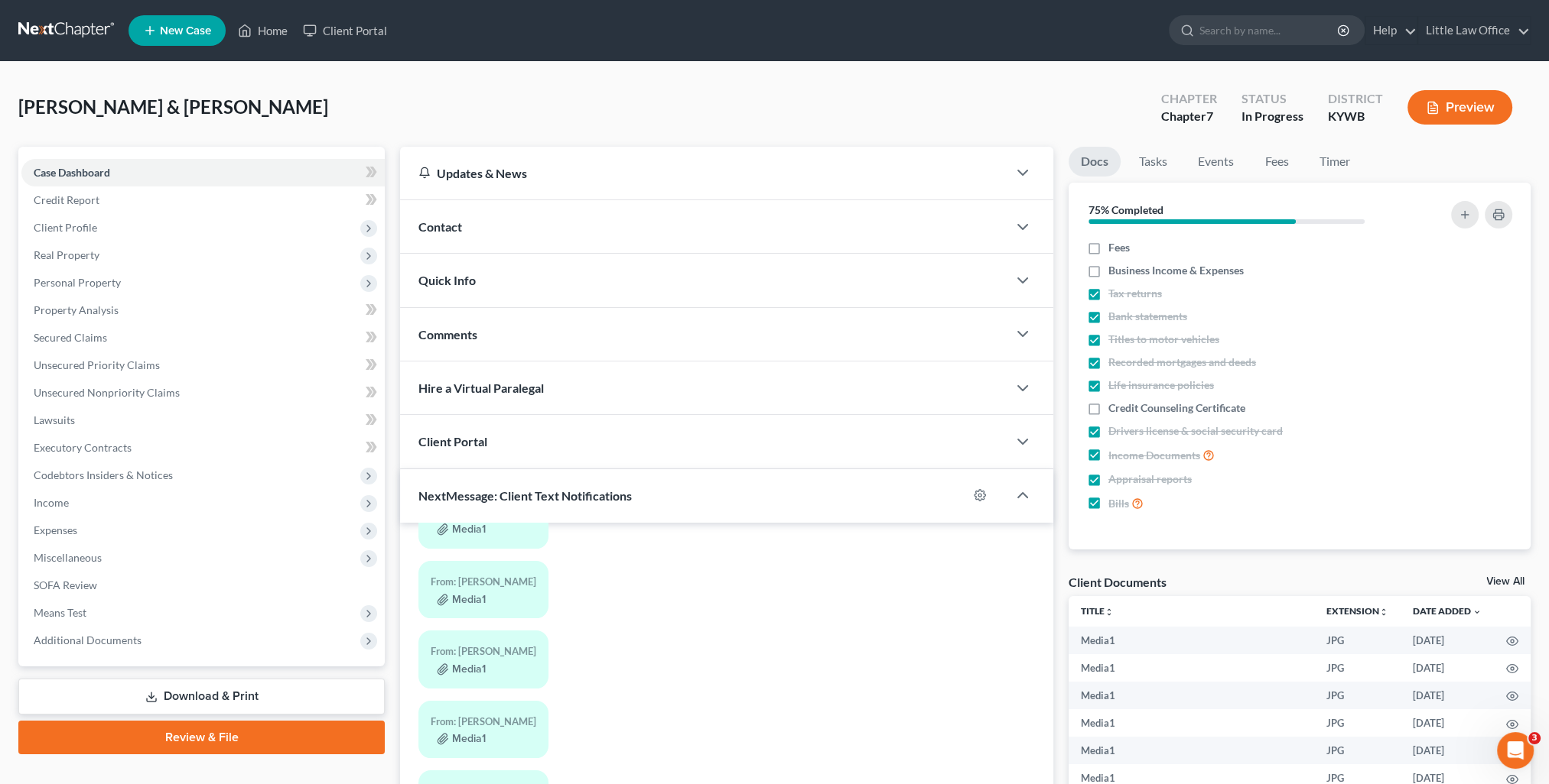
scroll to position [199, 0]
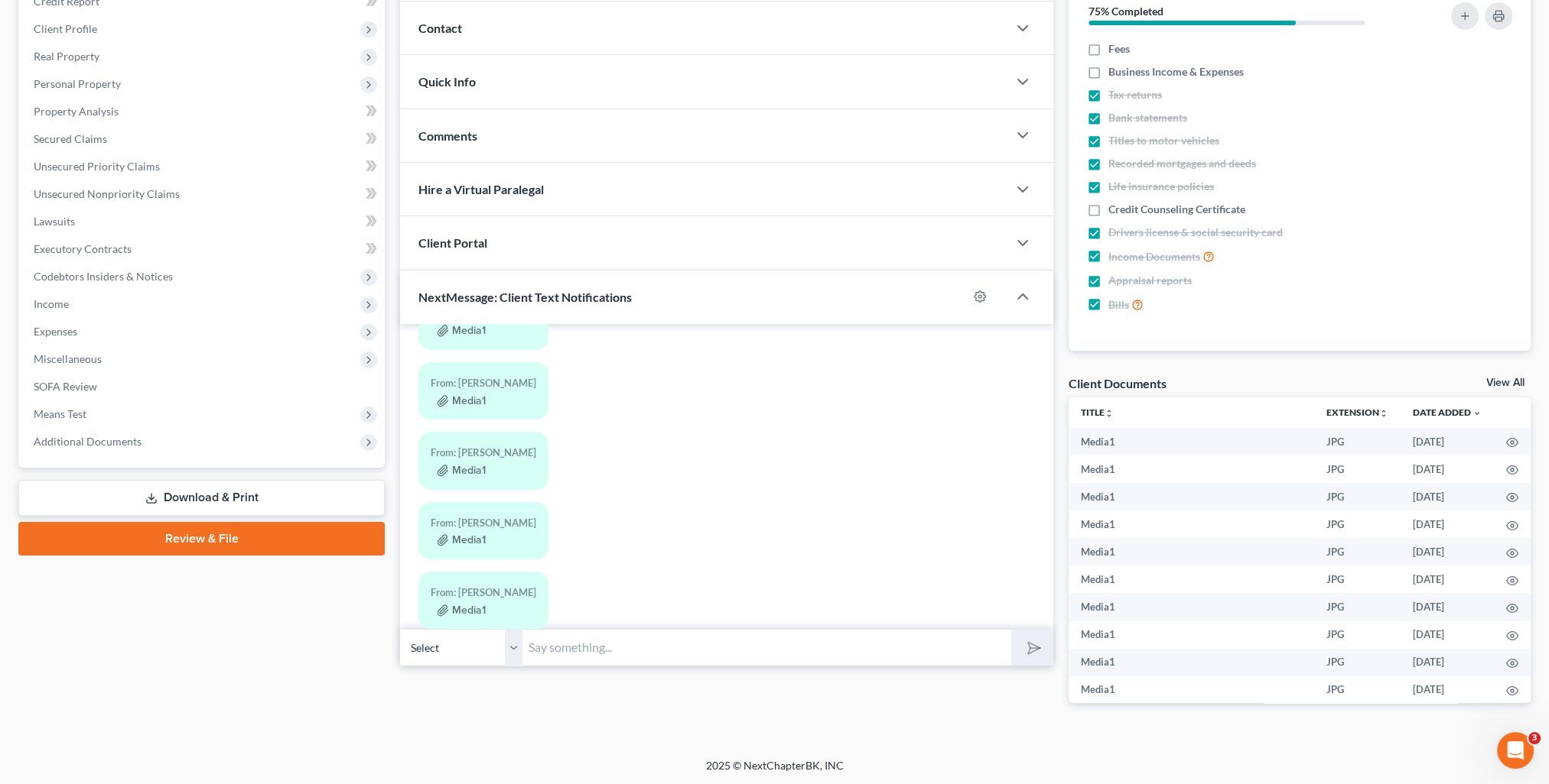
click at [673, 655] on input "text" at bounding box center [766, 648] width 489 height 38
type input "Thank you! Please bring in the originals with you when you come in to sign your…"
click at [1011, 630] on button "submit" at bounding box center [1032, 648] width 42 height 36
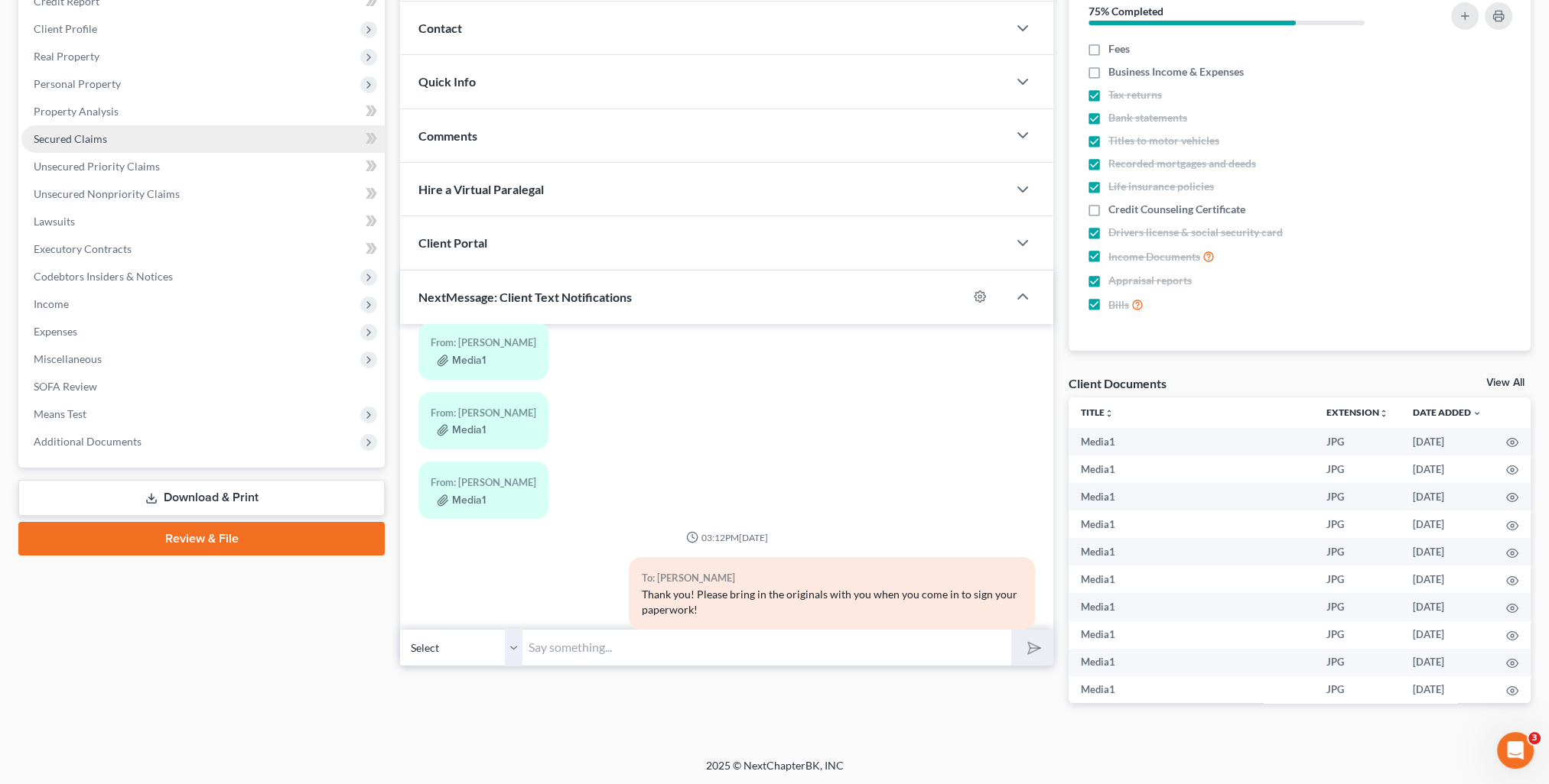
scroll to position [0, 0]
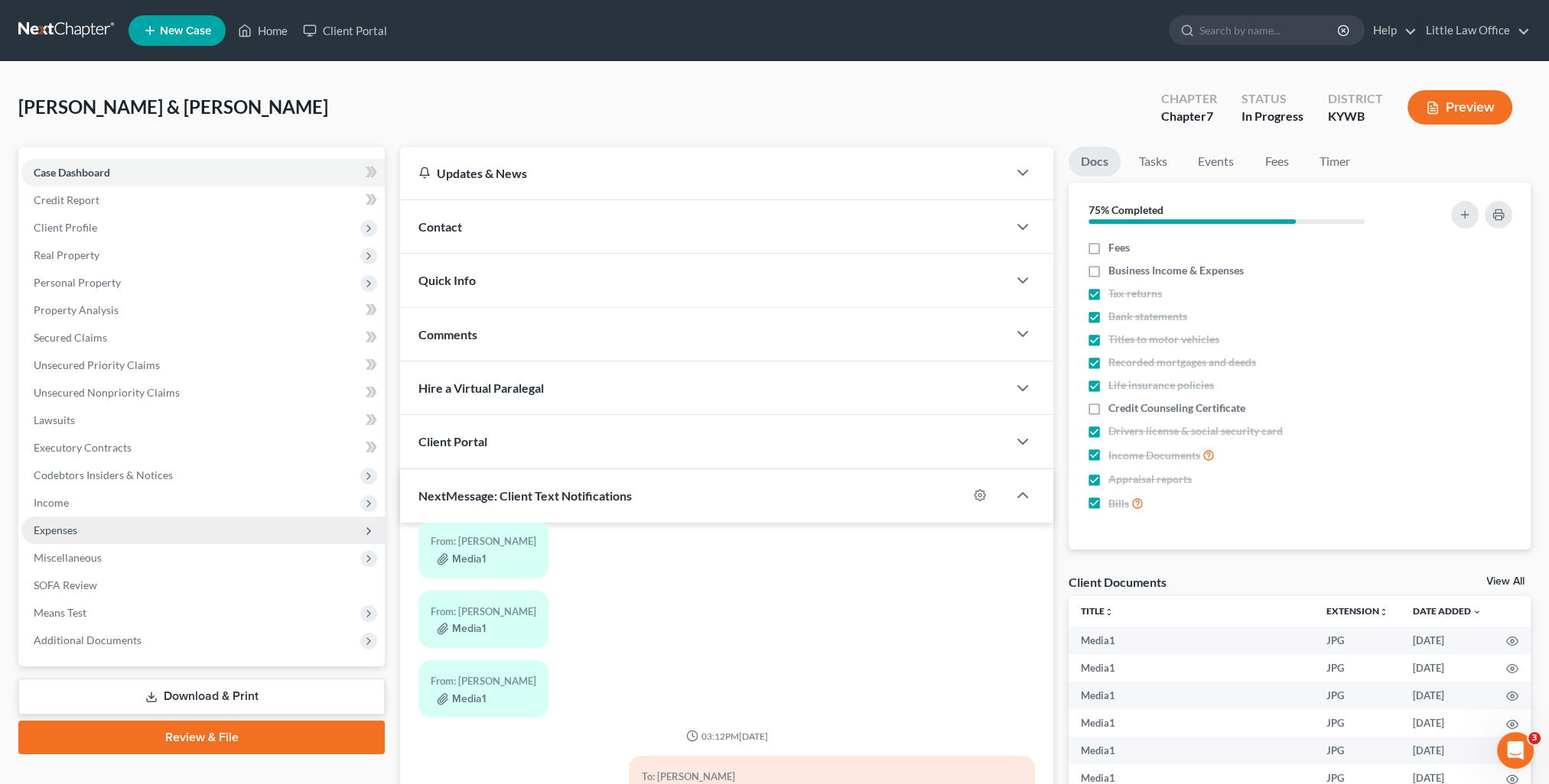
click at [81, 534] on span "Expenses" at bounding box center [203, 530] width 363 height 28
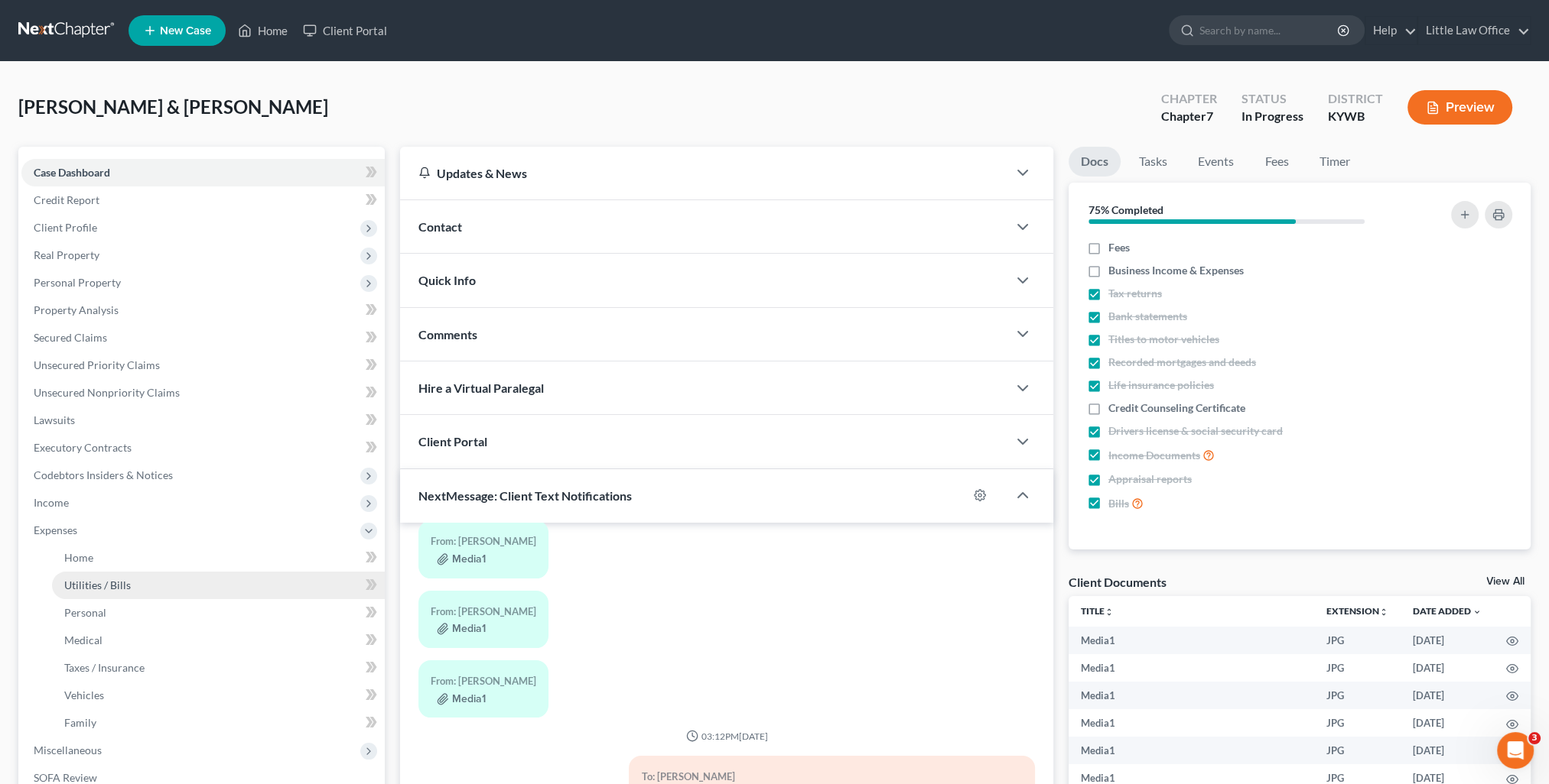
scroll to position [76, 0]
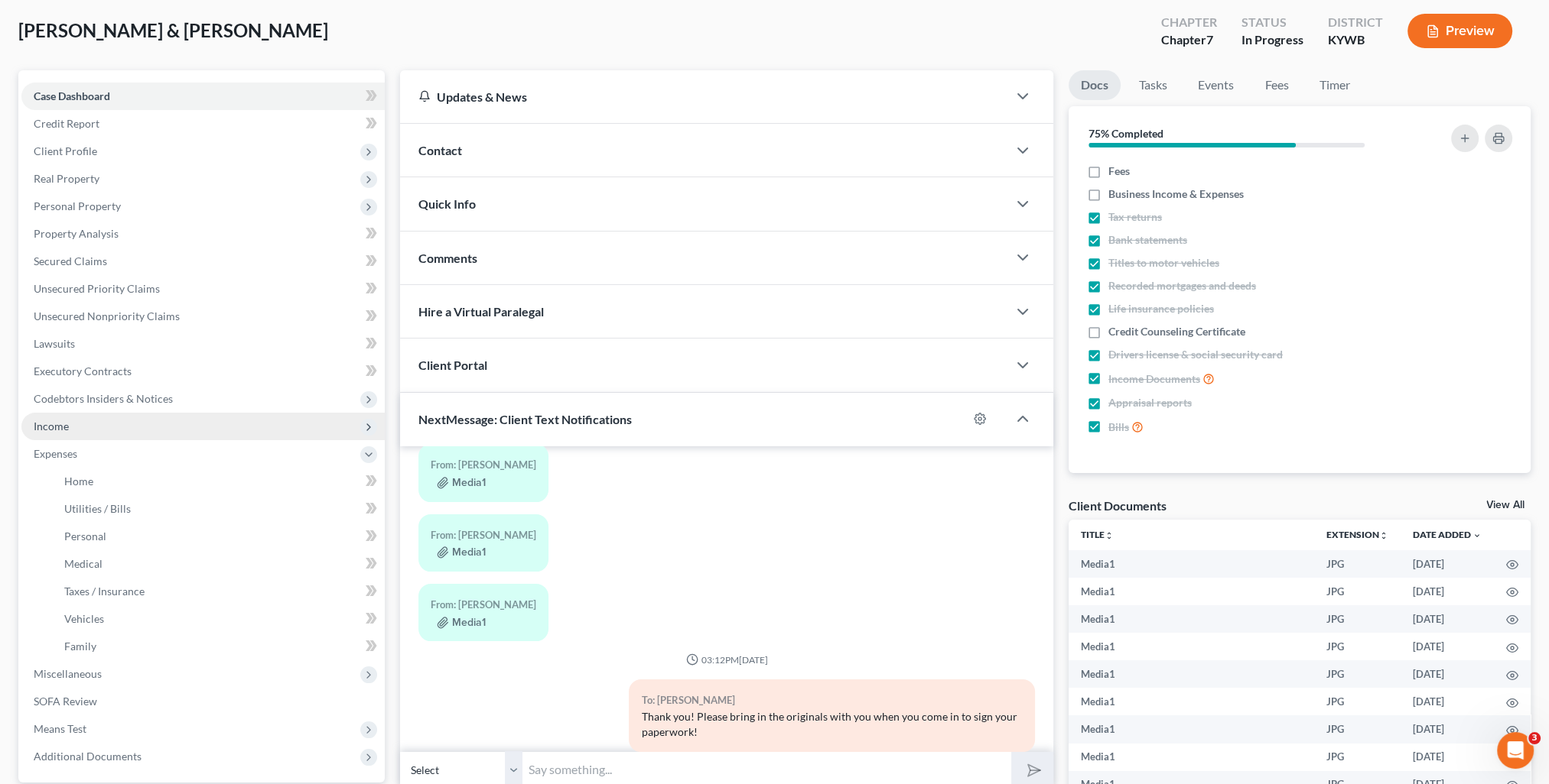
drag, startPoint x: 61, startPoint y: 432, endPoint x: 69, endPoint y: 435, distance: 8.5
click at [61, 432] on span "Income" at bounding box center [51, 426] width 35 height 13
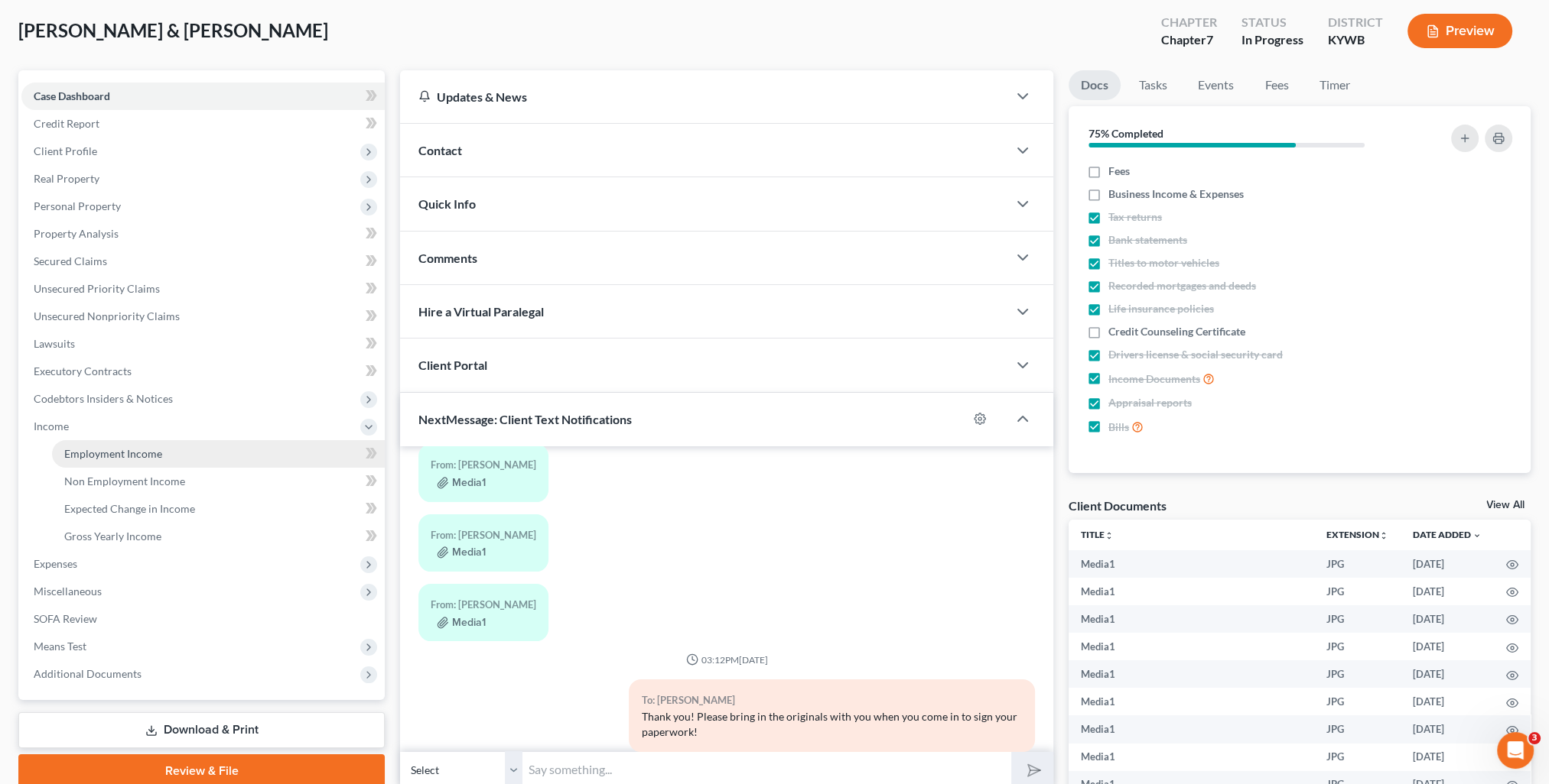
click at [89, 461] on link "Employment Income" at bounding box center [218, 453] width 333 height 28
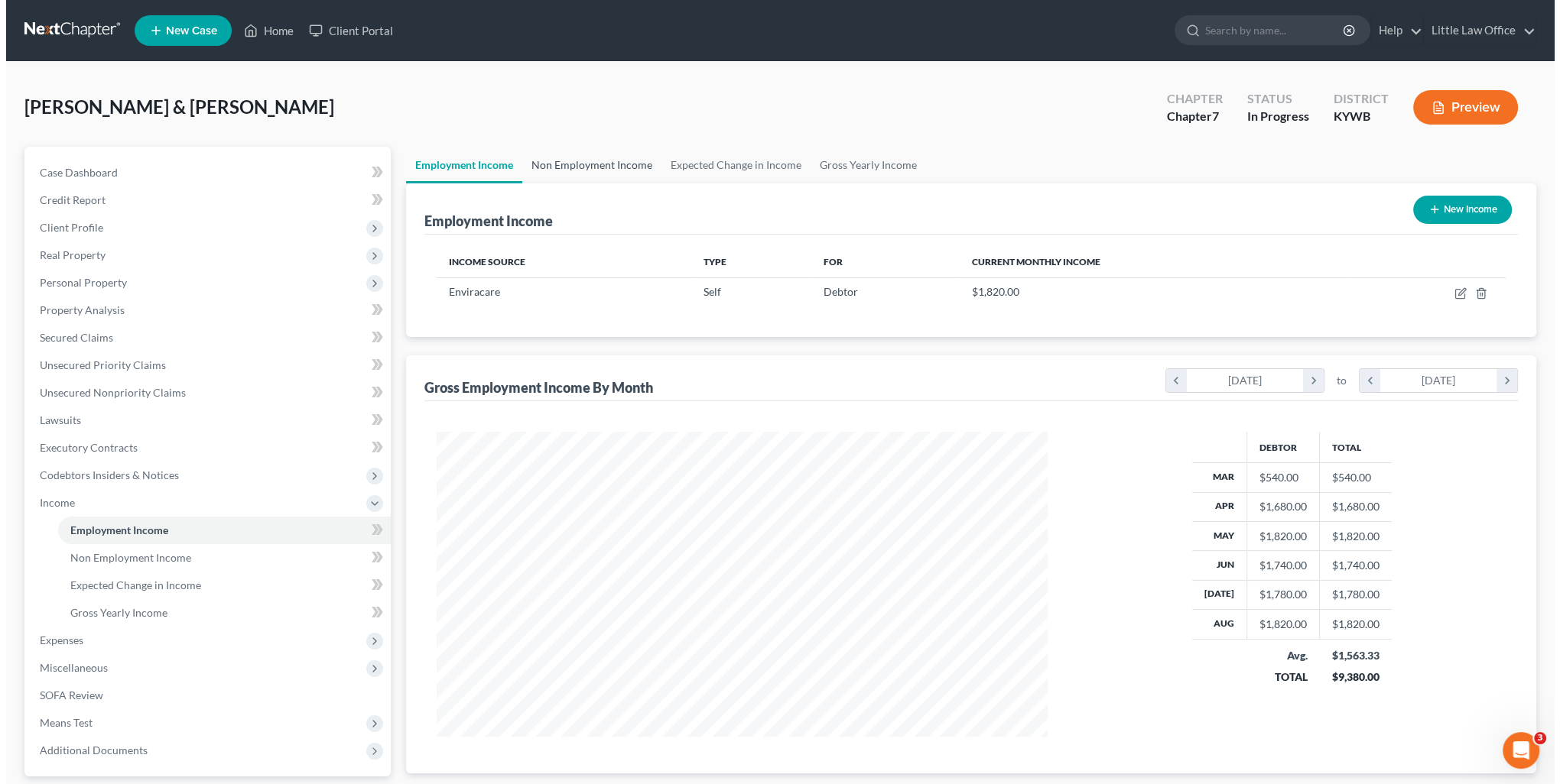
scroll to position [305, 642]
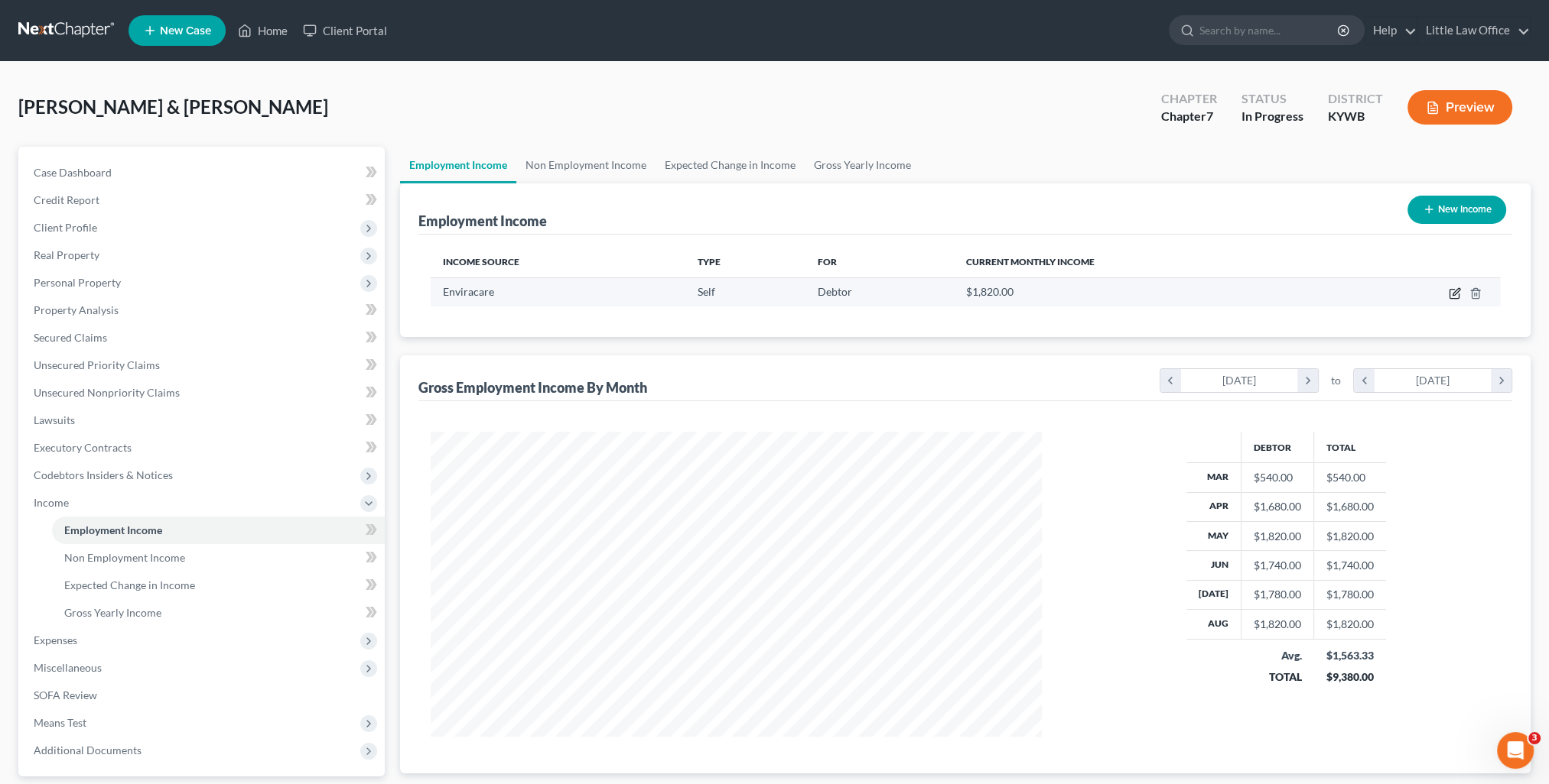
click at [1451, 293] on icon "button" at bounding box center [1455, 294] width 13 height 13
select select "1"
select select "0"
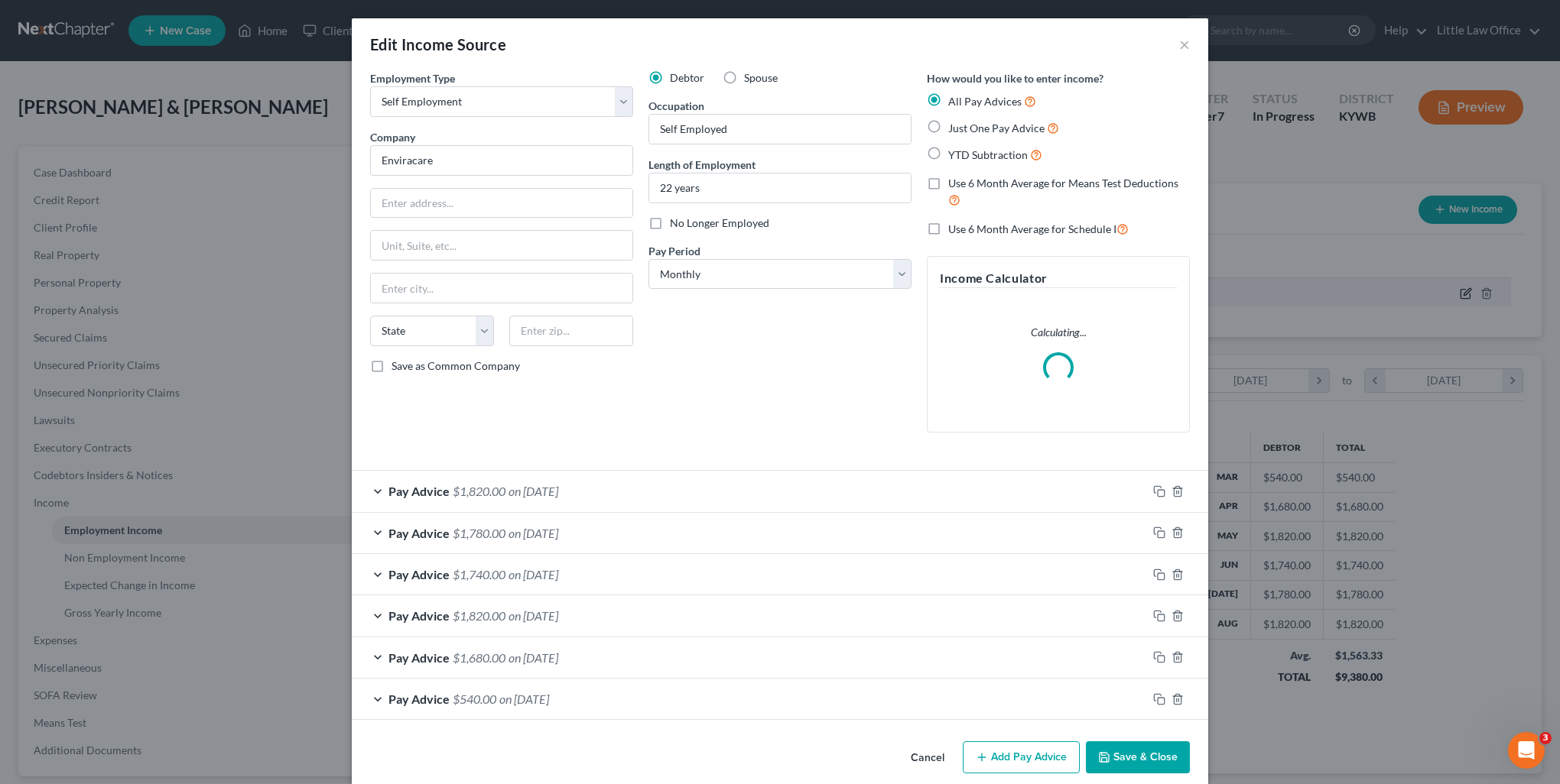
scroll to position [306, 645]
click at [549, 701] on span "on 03/30/2025" at bounding box center [523, 699] width 49 height 14
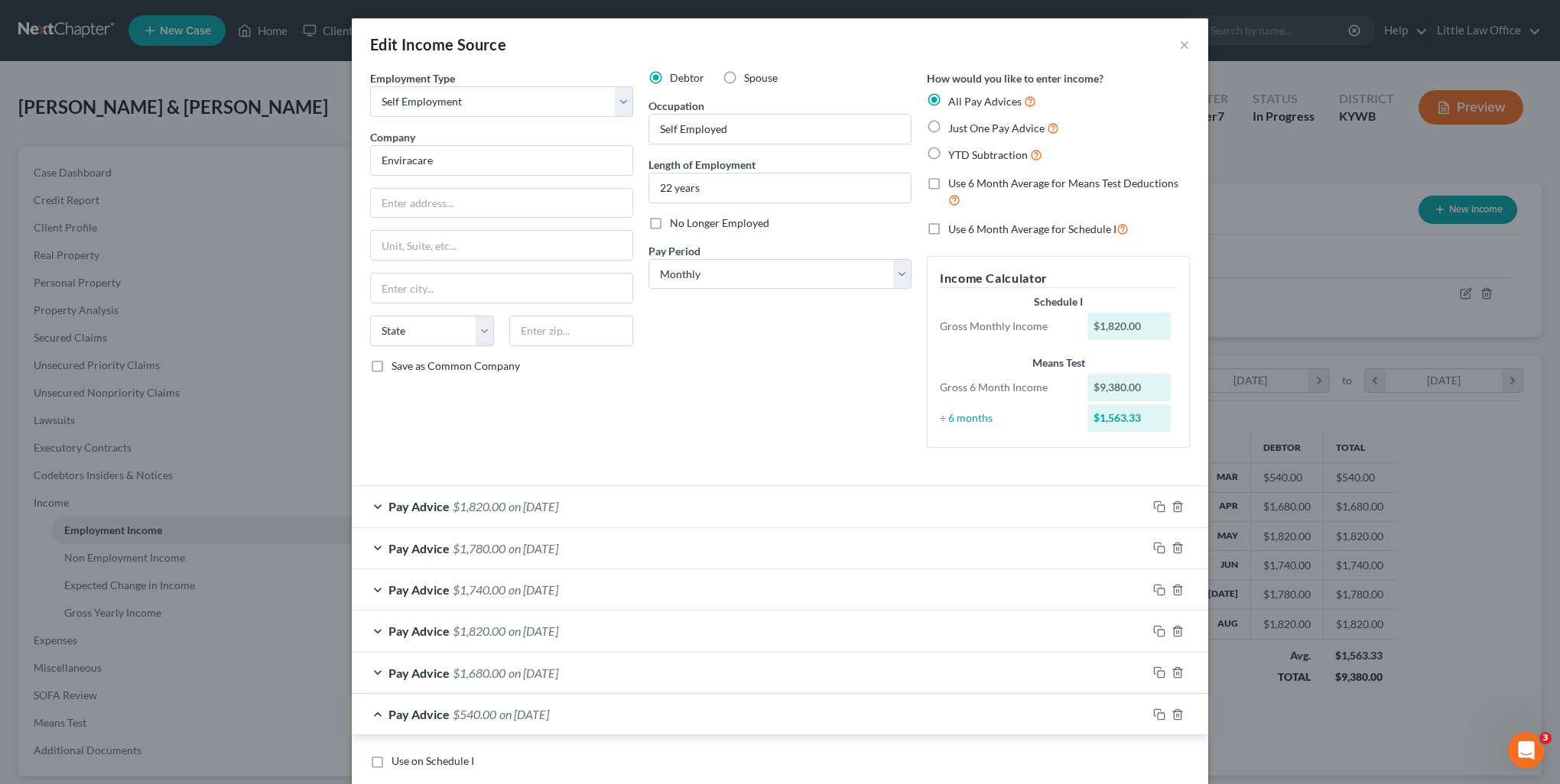
scroll to position [150, 0]
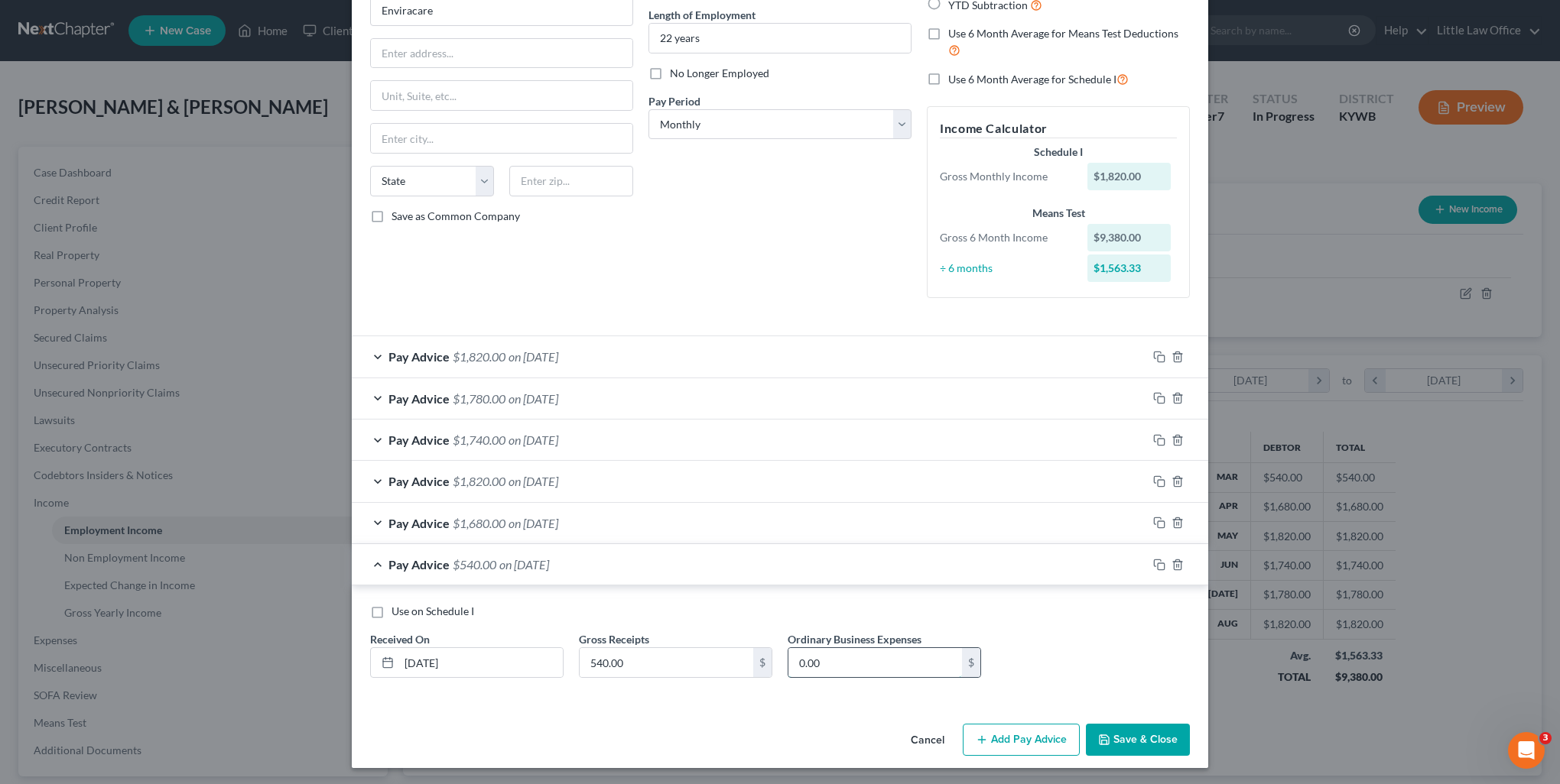
click at [847, 668] on input "0.00" at bounding box center [875, 663] width 174 height 29
type input "81"
click at [555, 530] on div "Pay Advice $1,680.00 on 04/30/2025" at bounding box center [749, 522] width 795 height 40
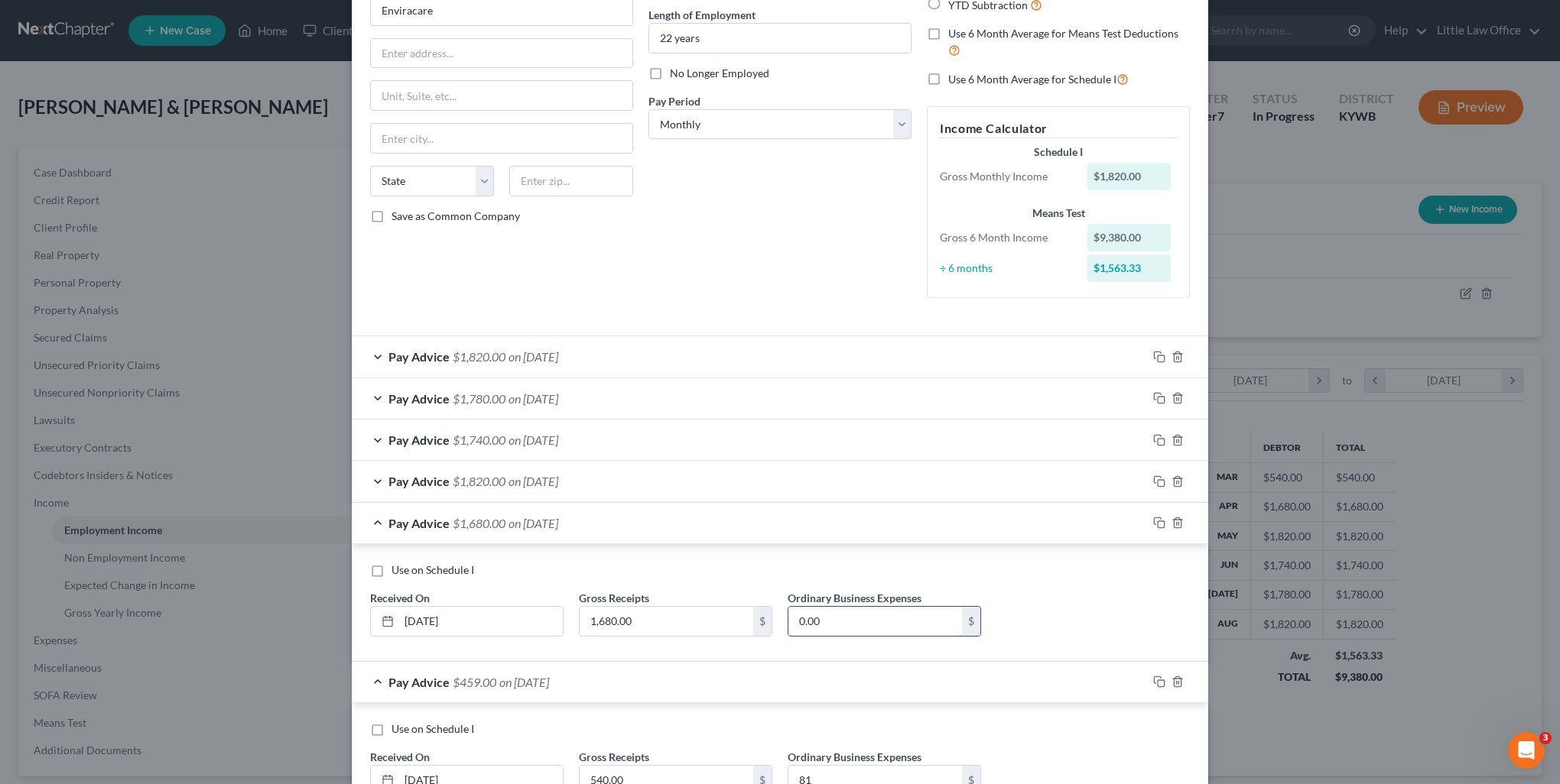
click at [831, 624] on input "0.00" at bounding box center [875, 622] width 174 height 29
type input "252"
click at [590, 479] on div "Pay Advice $1,820.00 on 05/30/2025" at bounding box center [749, 481] width 795 height 40
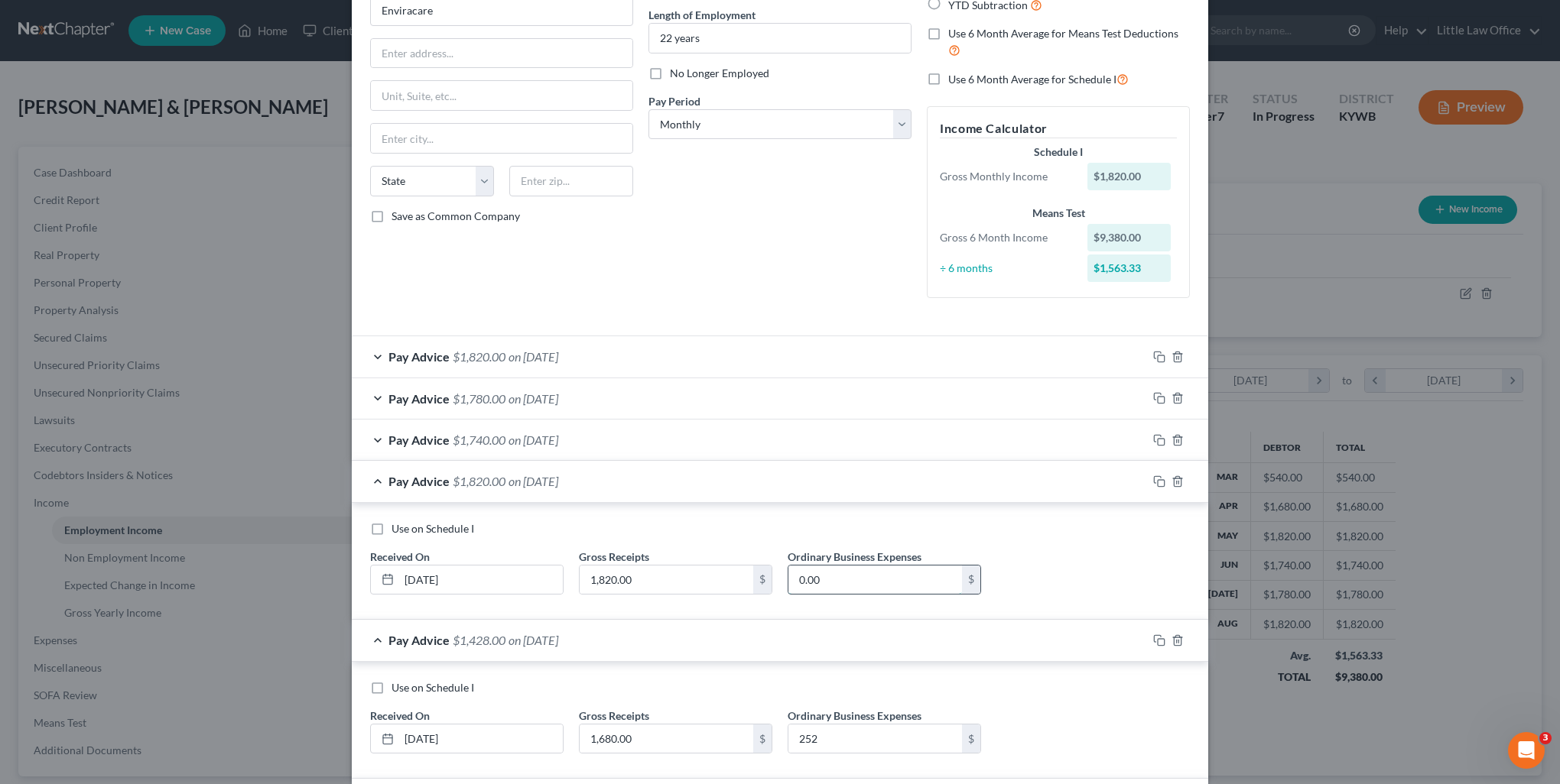
click at [836, 581] on input "0.00" at bounding box center [875, 580] width 174 height 29
type input "273"
click at [539, 443] on span "on 06/30/2025" at bounding box center [532, 440] width 49 height 14
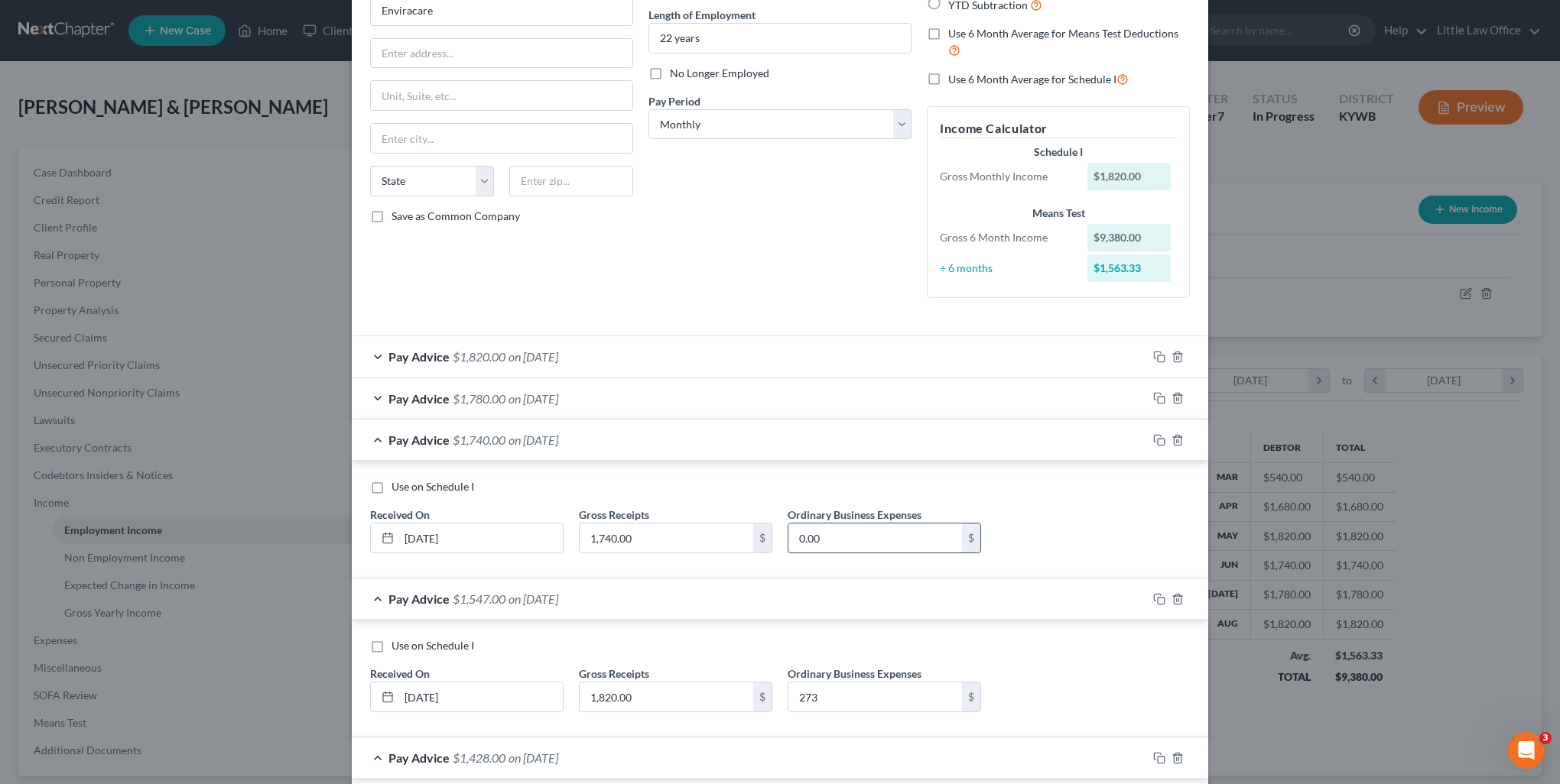
click at [815, 543] on input "0.00" at bounding box center [875, 538] width 174 height 29
type input "261"
click at [558, 404] on span "on 07/30/2025" at bounding box center [532, 399] width 49 height 14
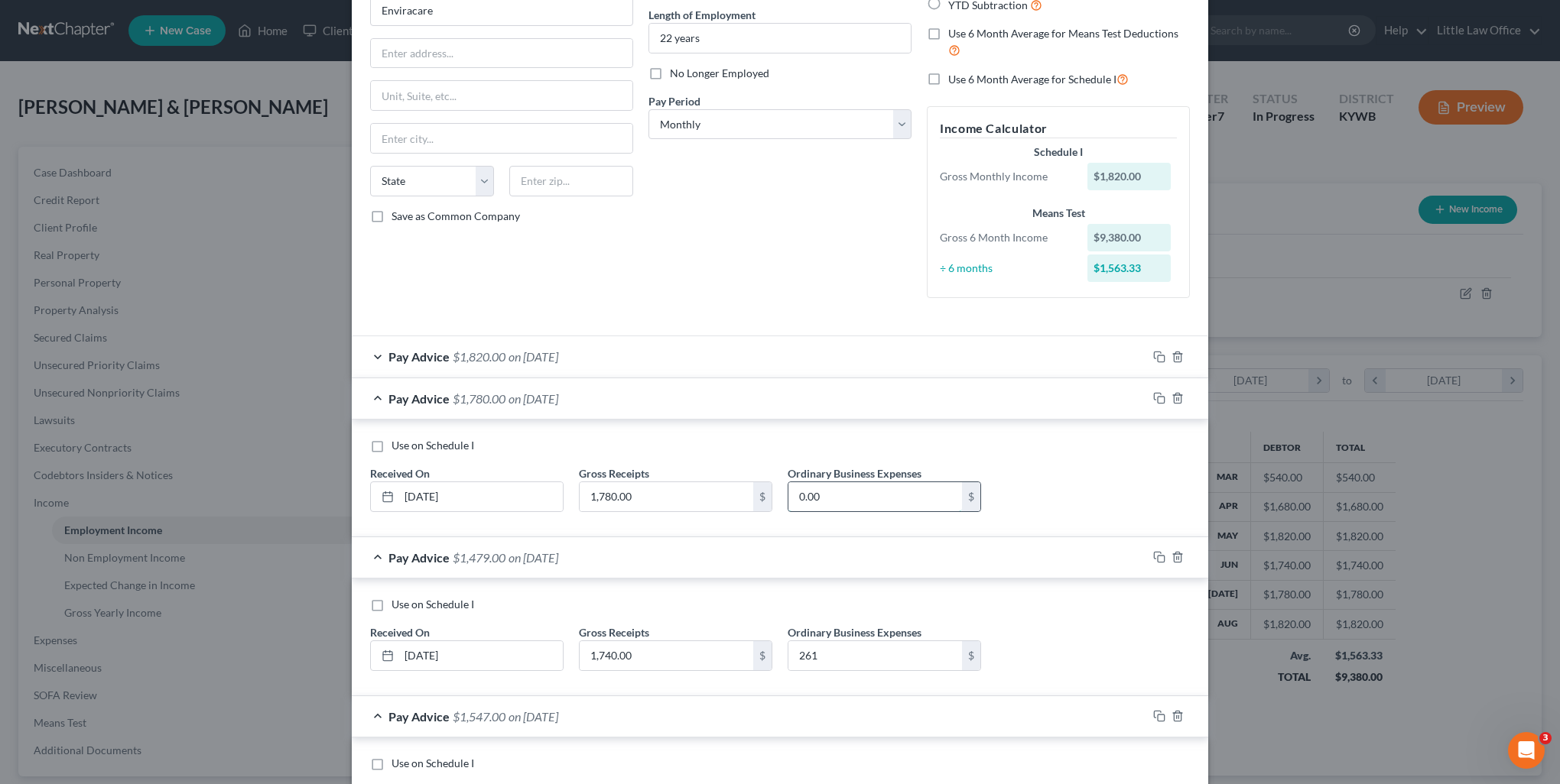
click at [864, 502] on input "0.00" at bounding box center [875, 496] width 174 height 29
type input "267"
click at [590, 366] on div "Pay Advice $1,820.00 on 08/30/2025" at bounding box center [749, 356] width 795 height 40
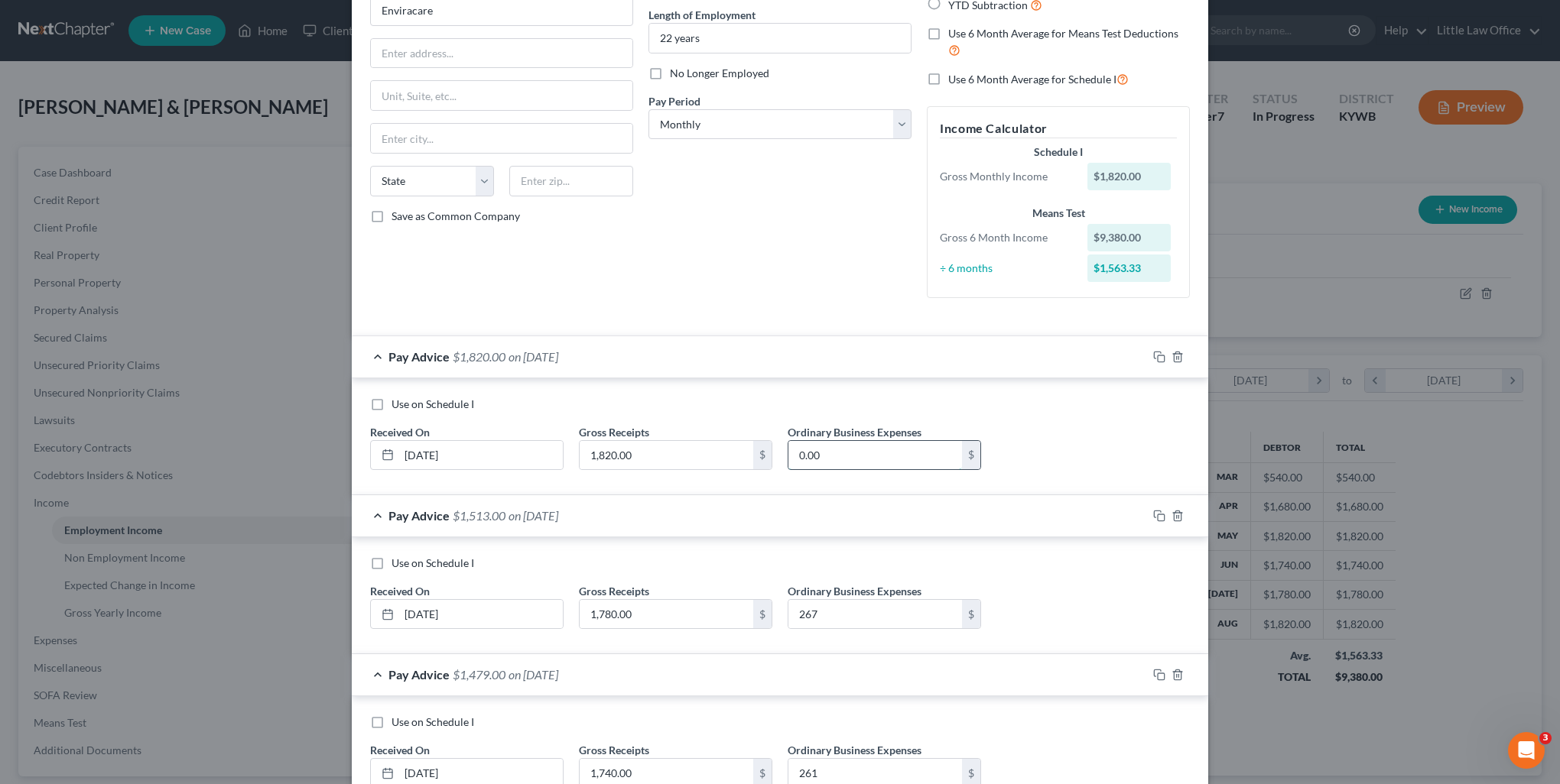
click at [850, 463] on input "0.00" at bounding box center [875, 455] width 174 height 29
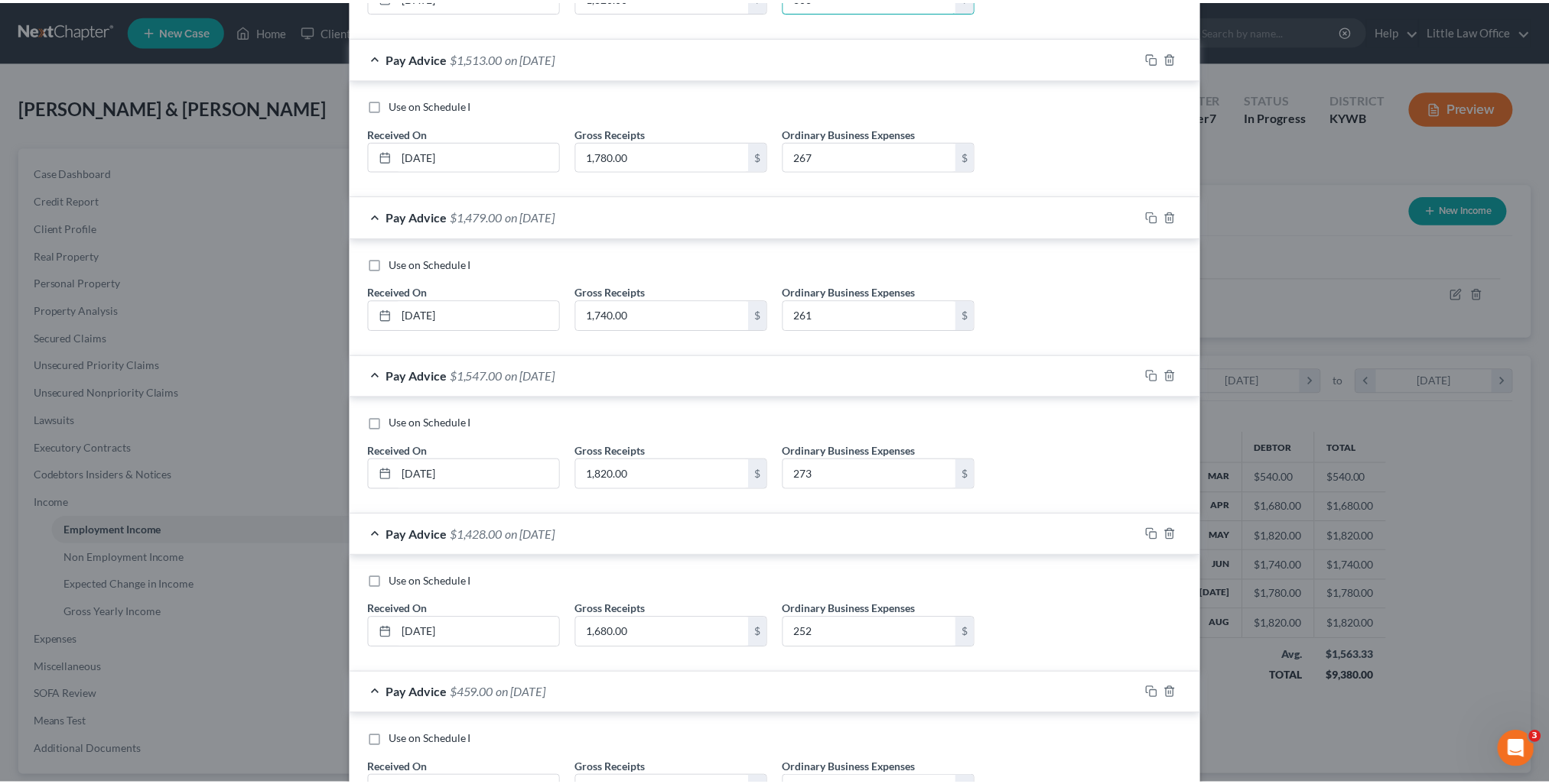
scroll to position [735, 0]
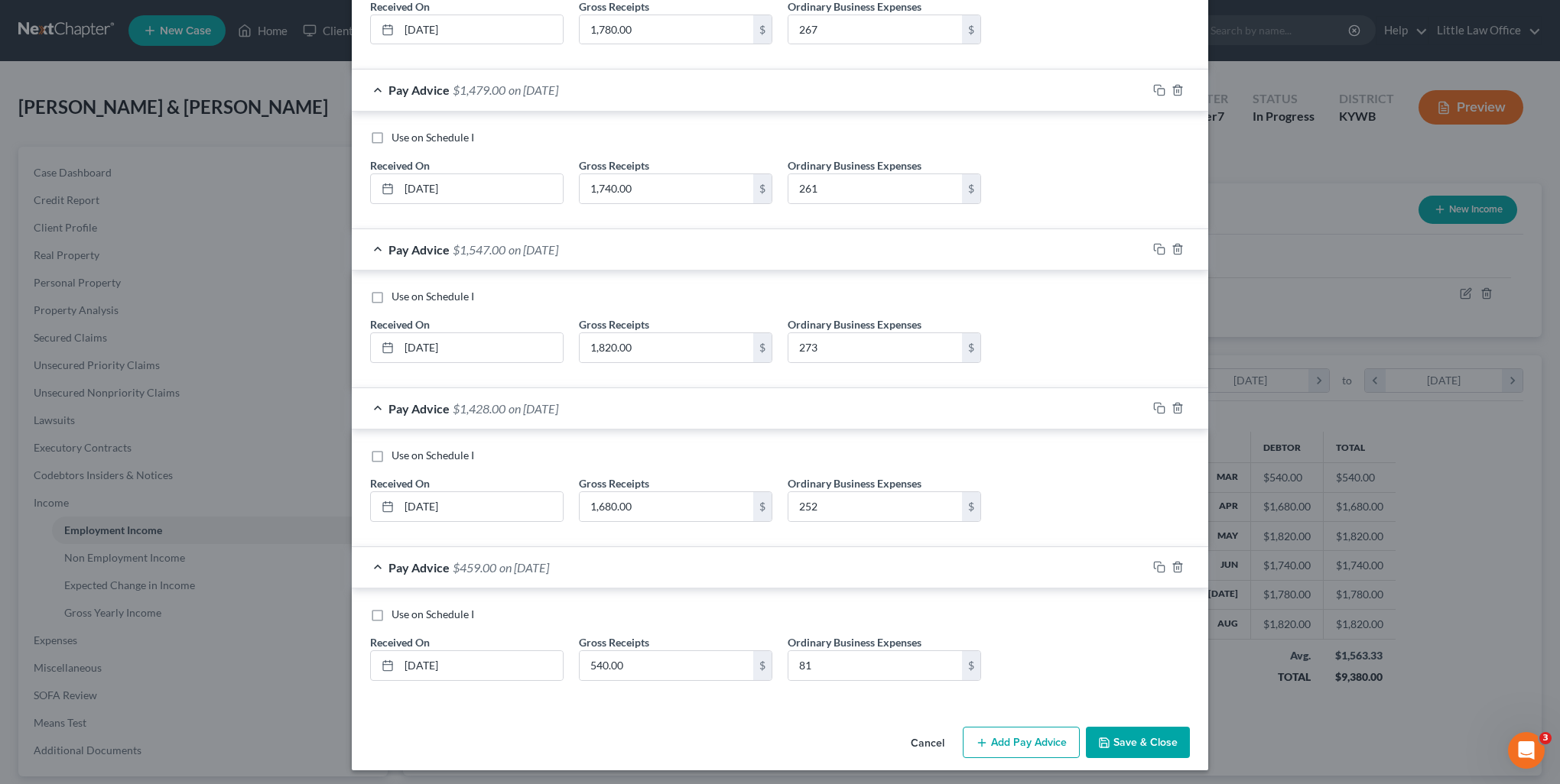
type input "306"
click at [1125, 743] on button "Save & Close" at bounding box center [1138, 743] width 104 height 32
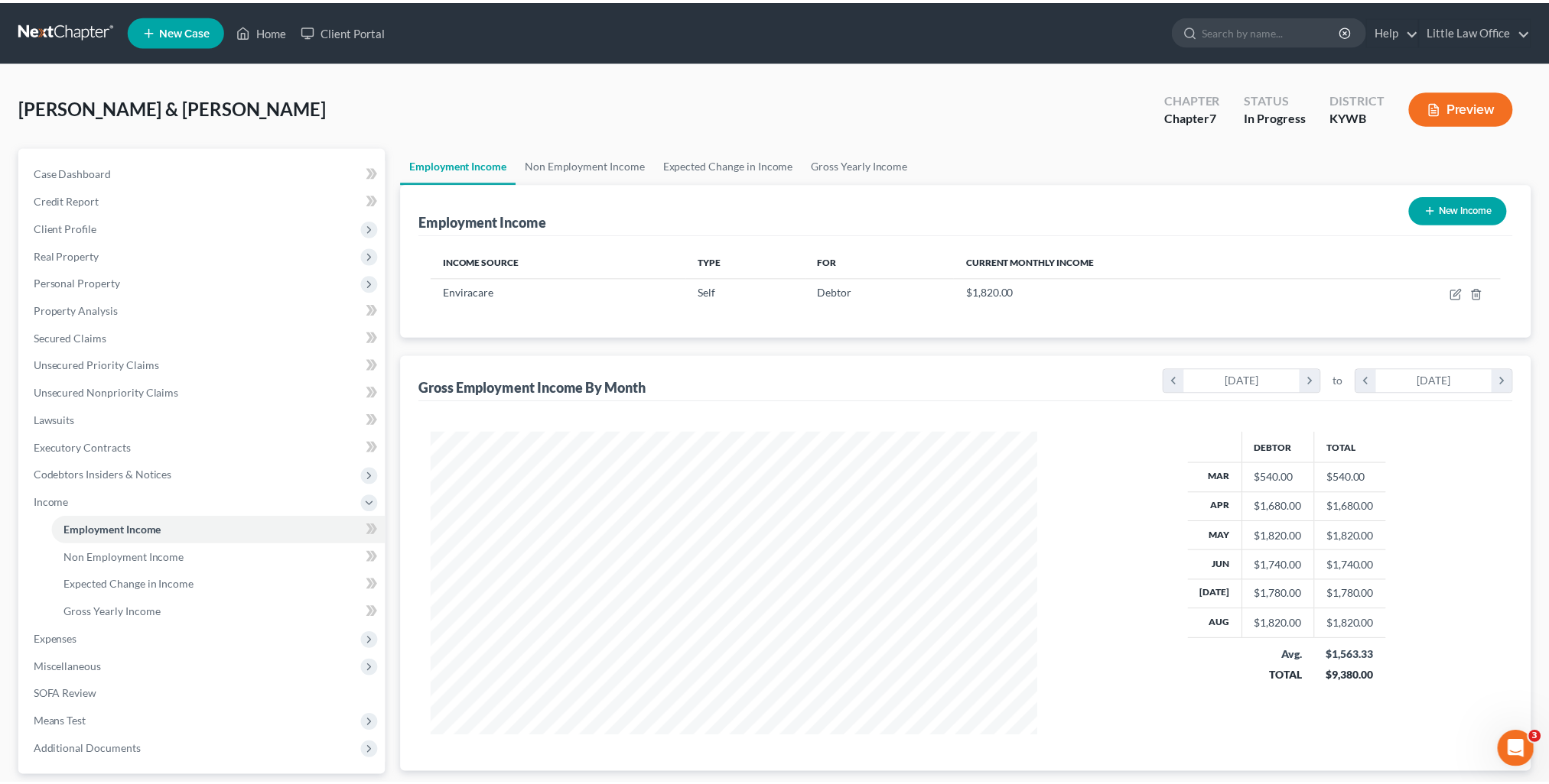
scroll to position [764241, 764256]
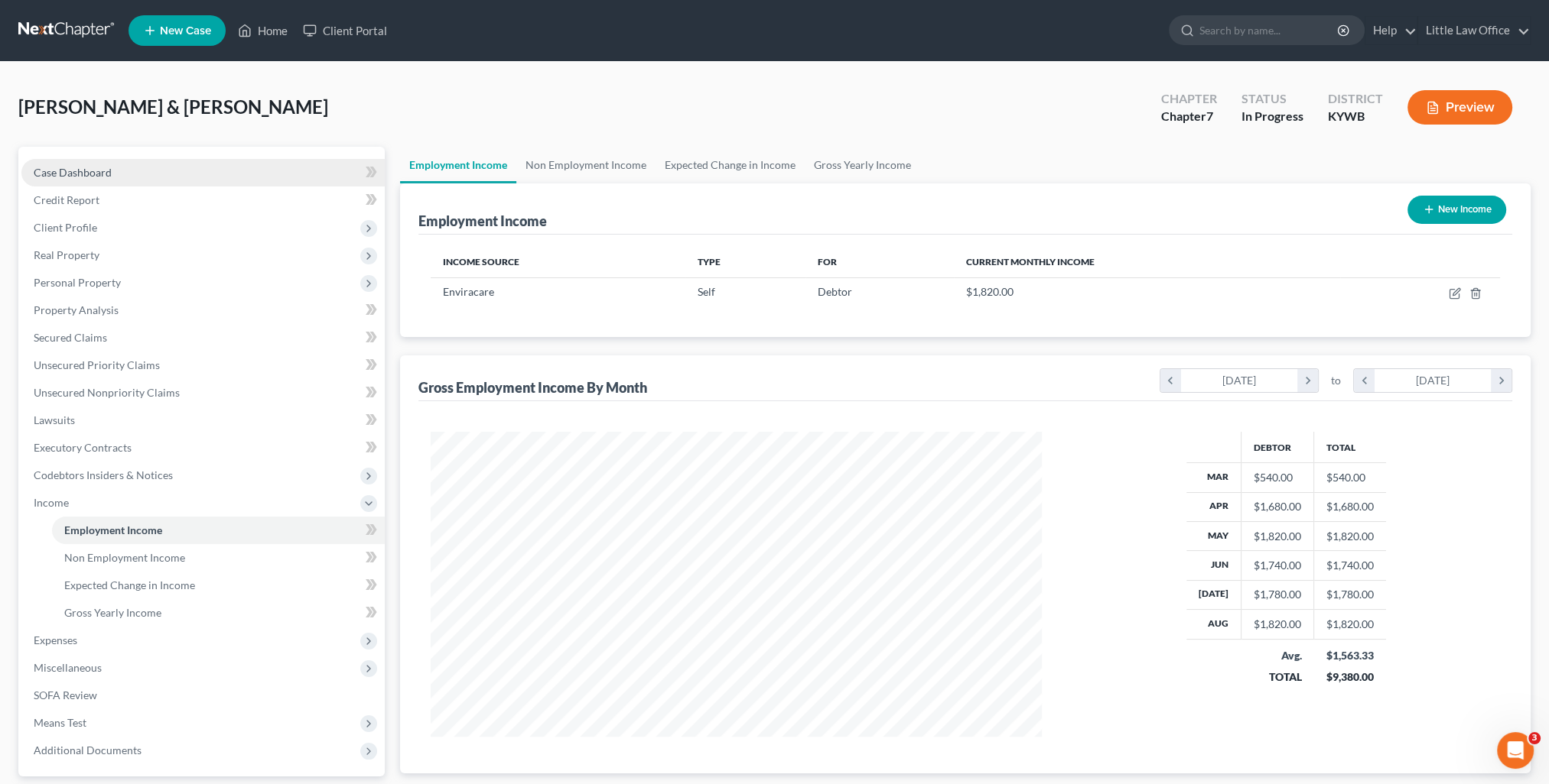
click at [98, 172] on span "Case Dashboard" at bounding box center [73, 172] width 78 height 13
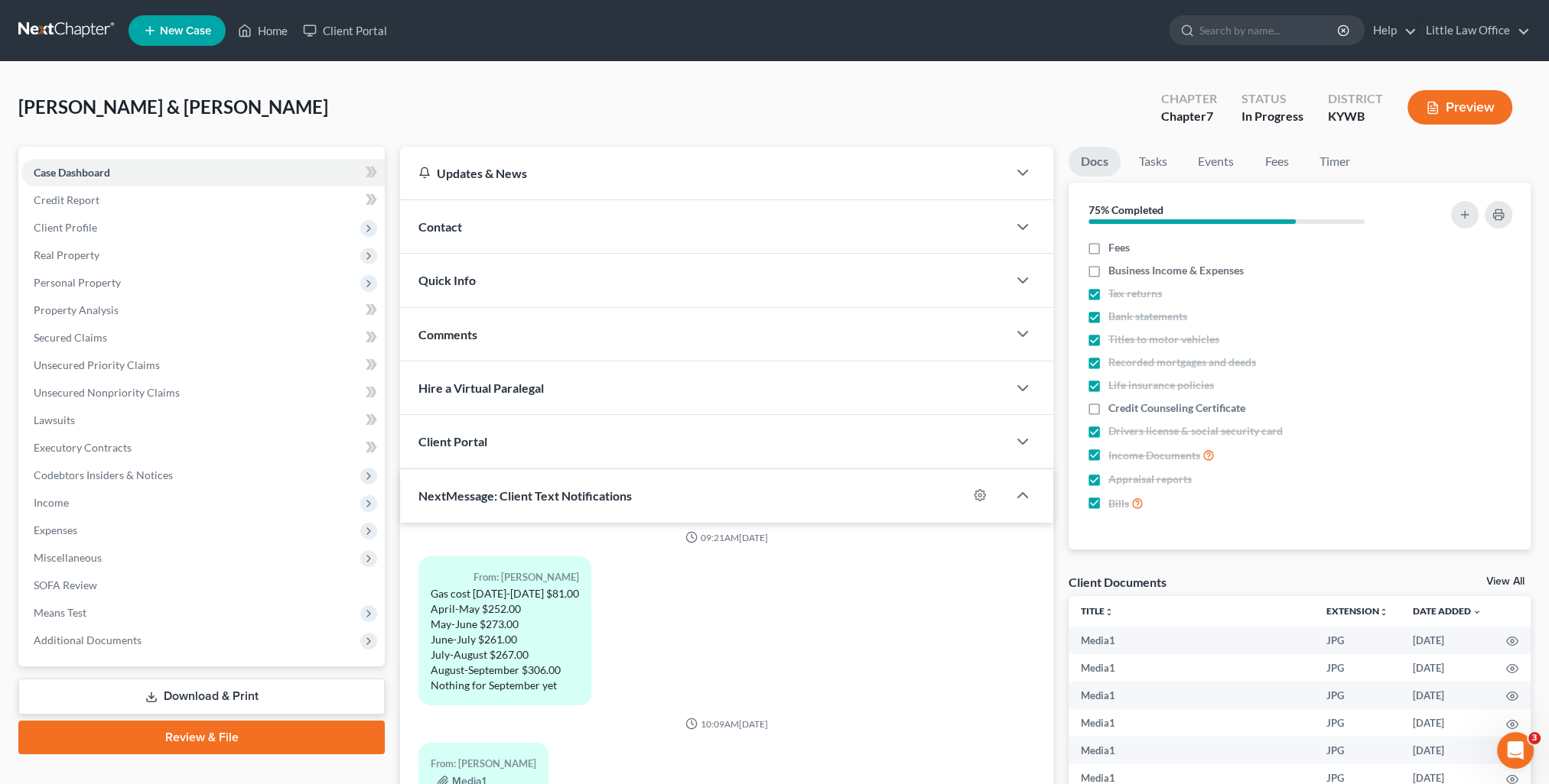
scroll to position [4868, 0]
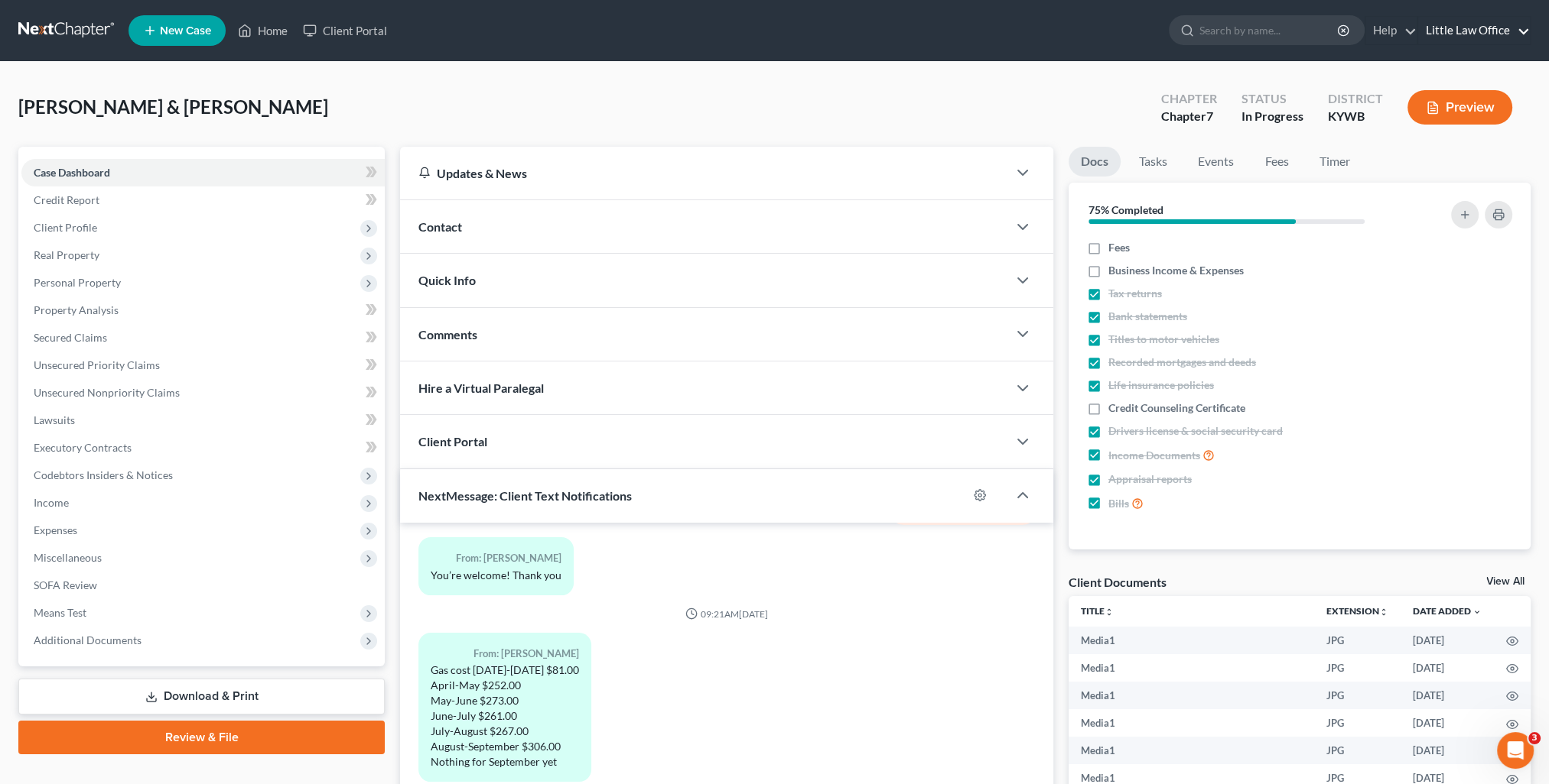
click at [1490, 32] on link "Little Law Office" at bounding box center [1474, 30] width 112 height 28
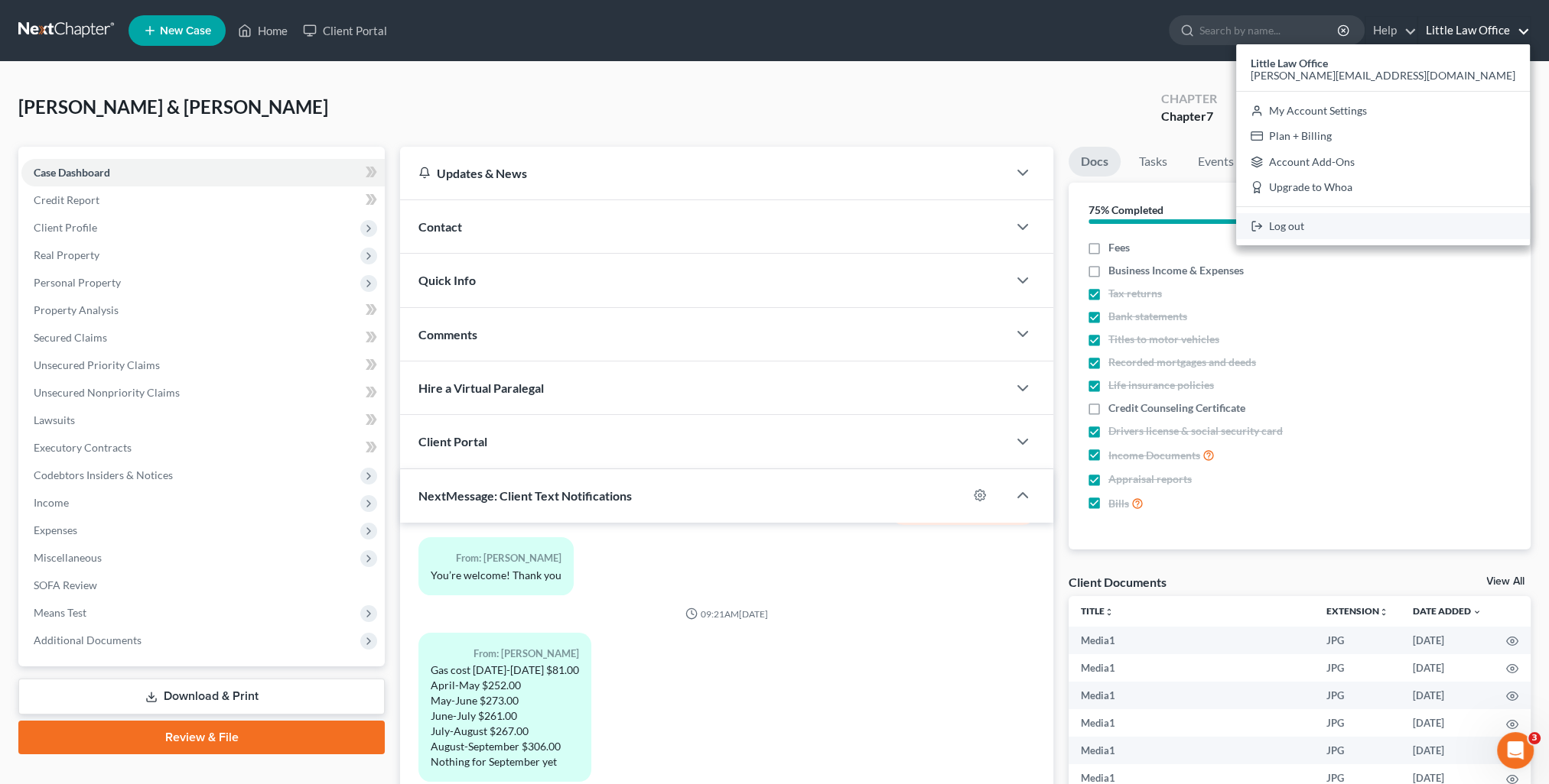
click at [1432, 227] on link "Log out" at bounding box center [1383, 226] width 294 height 26
